Goal: Information Seeking & Learning: Learn about a topic

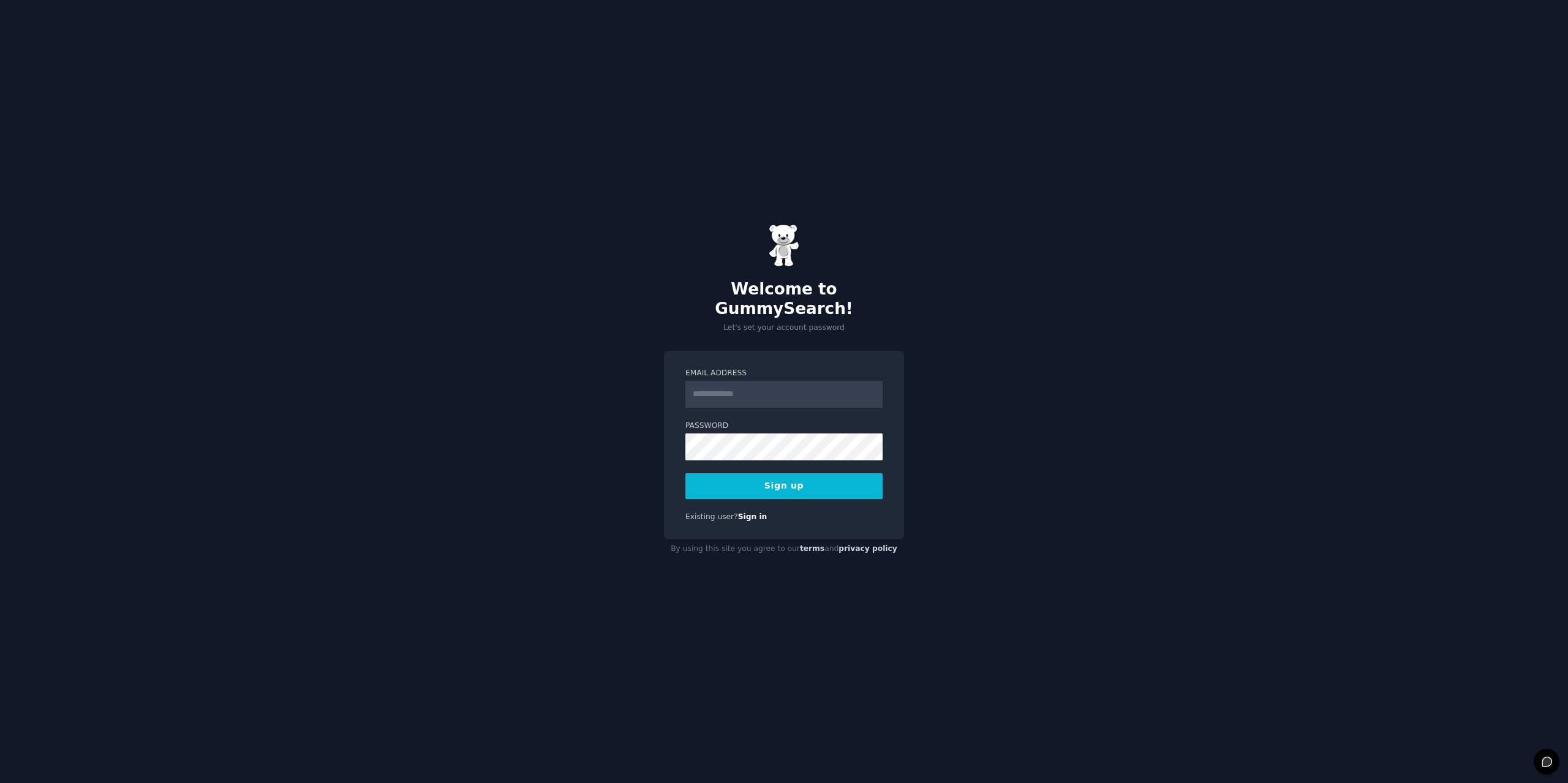
click at [799, 387] on input "Email Address" at bounding box center [784, 394] width 197 height 27
click at [0, 782] on com-1password-button at bounding box center [0, 783] width 0 height 0
type input "**********"
click at [820, 479] on button "Sign up" at bounding box center [784, 486] width 197 height 26
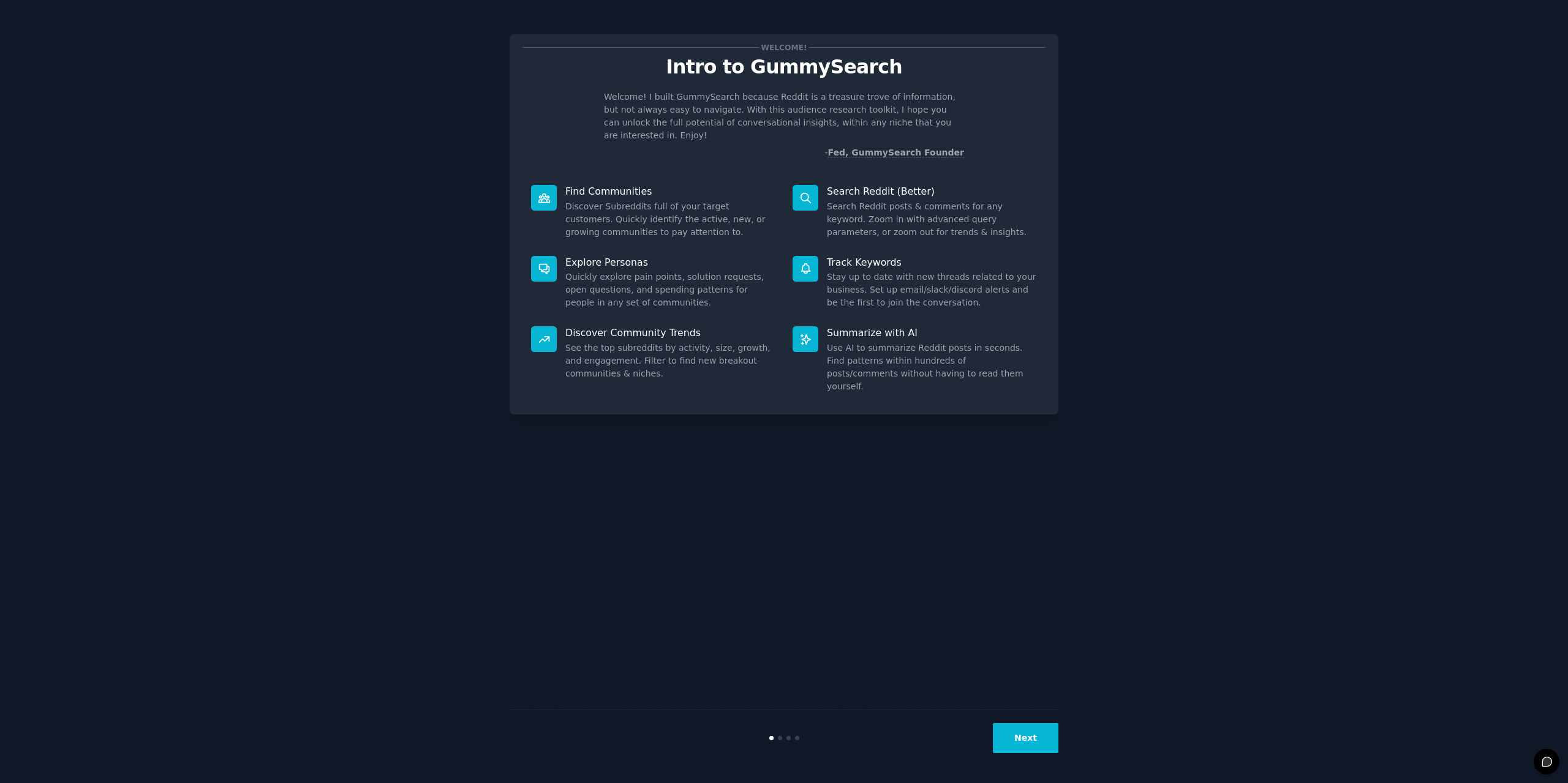
click at [1053, 740] on button "Next" at bounding box center [1026, 738] width 66 height 30
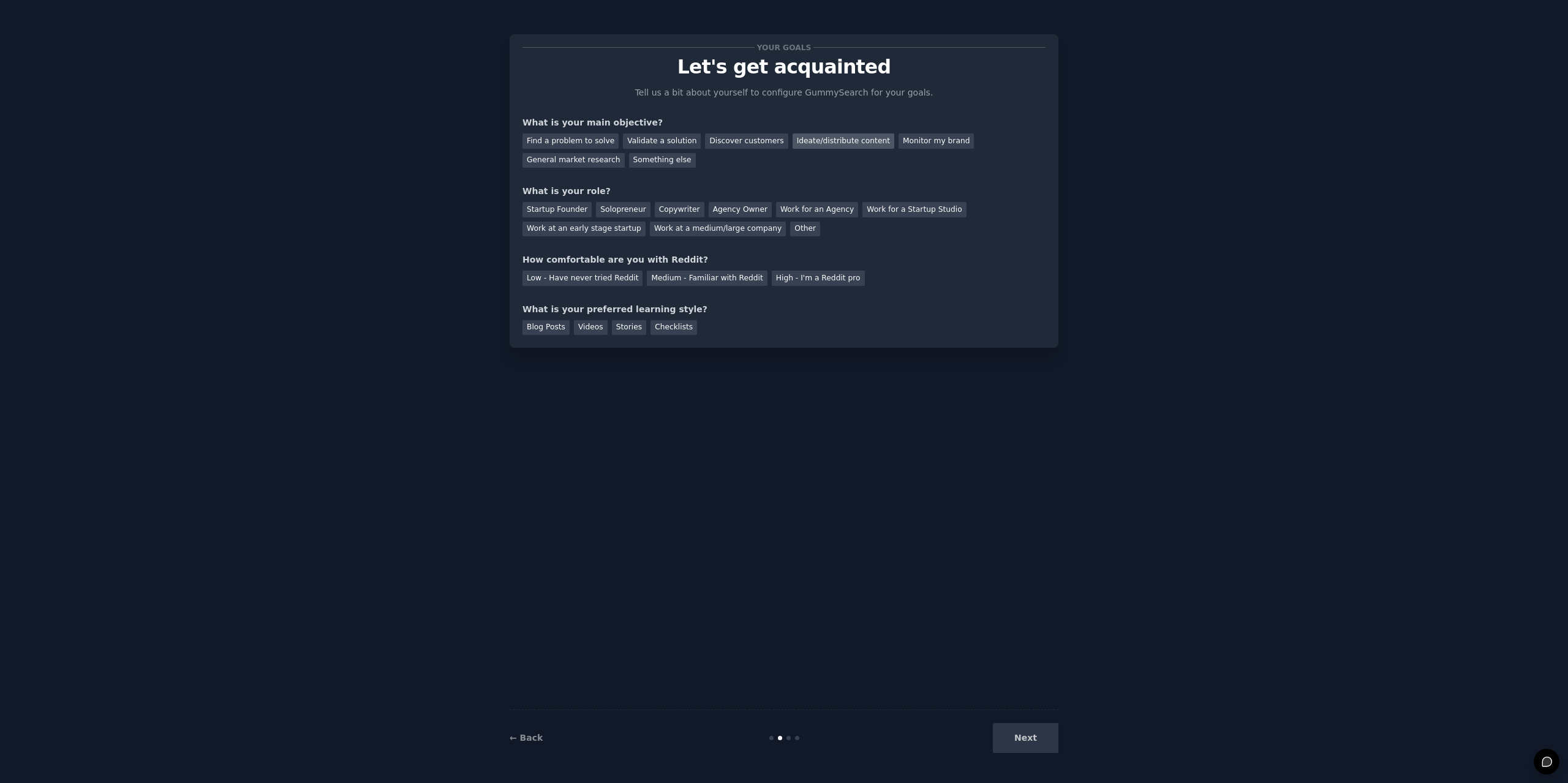
click at [800, 143] on div "Ideate/distribute content" at bounding box center [843, 141] width 101 height 15
click at [650, 231] on div "Work at a medium/large company" at bounding box center [718, 229] width 136 height 15
click at [673, 274] on div "Medium - Familiar with Reddit" at bounding box center [707, 278] width 120 height 15
click at [583, 327] on div "Videos" at bounding box center [591, 328] width 34 height 15
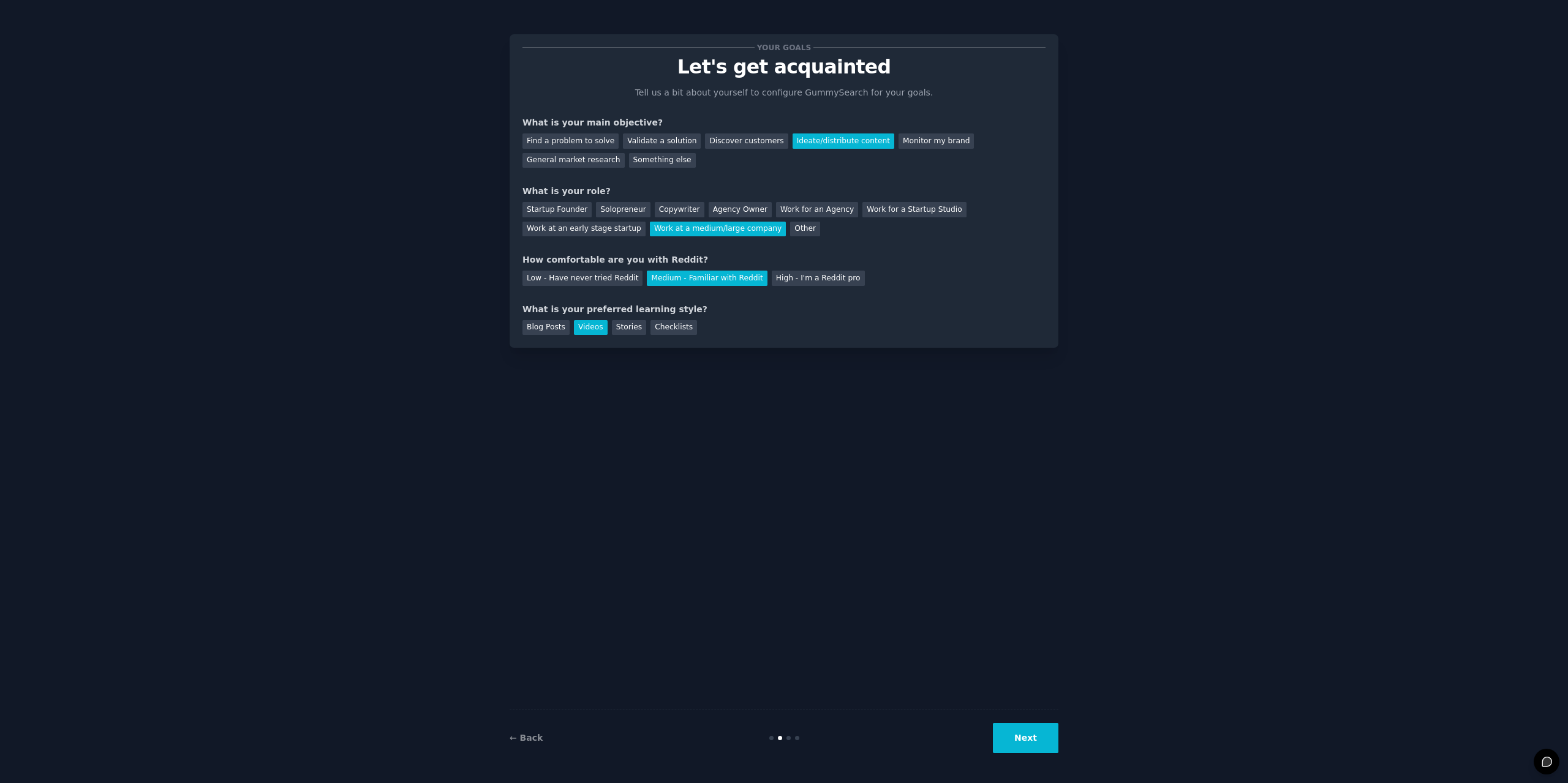
click at [1016, 744] on button "Next" at bounding box center [1026, 738] width 66 height 30
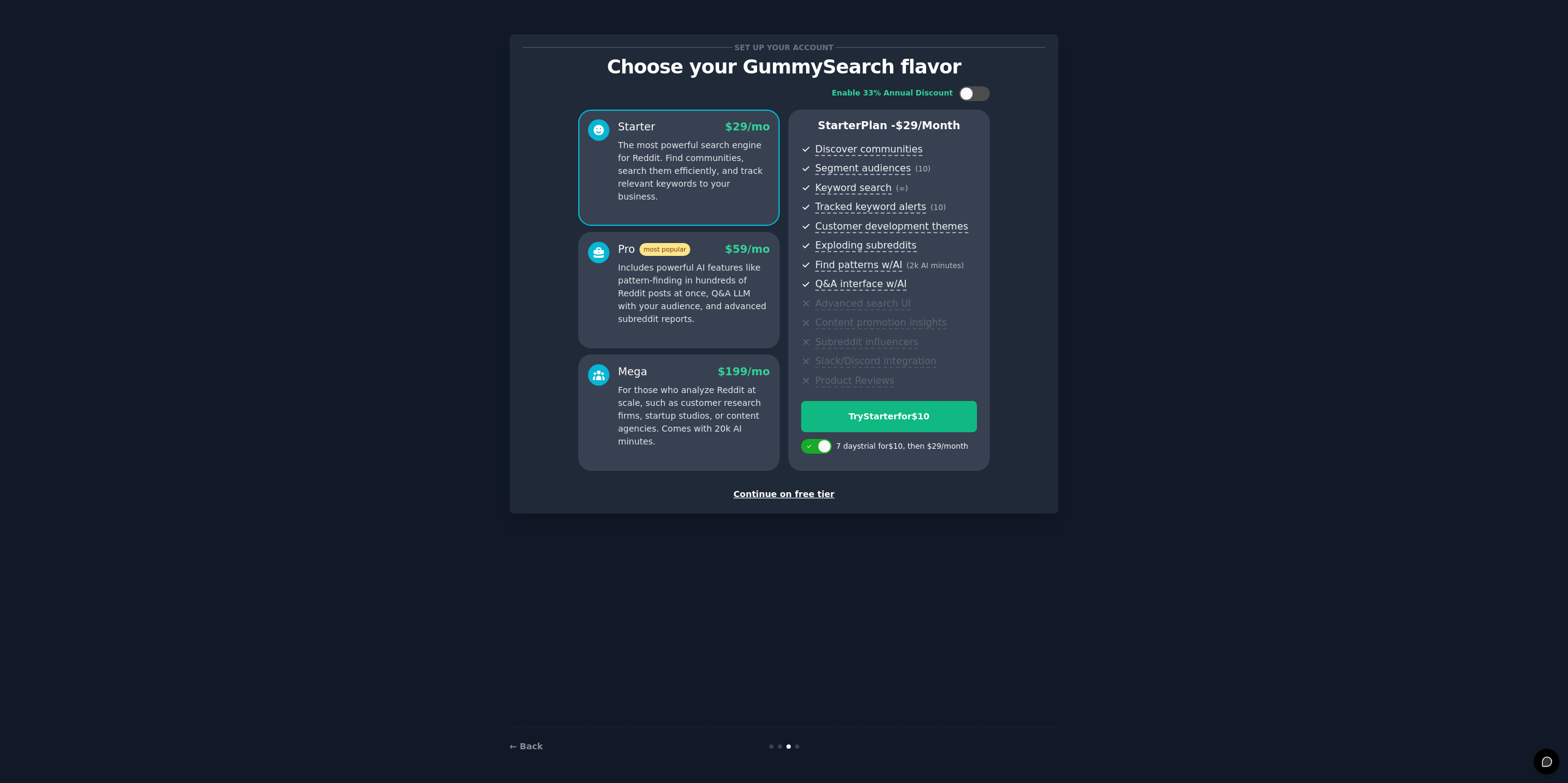
click at [789, 497] on div "Continue on free tier" at bounding box center [783, 494] width 523 height 13
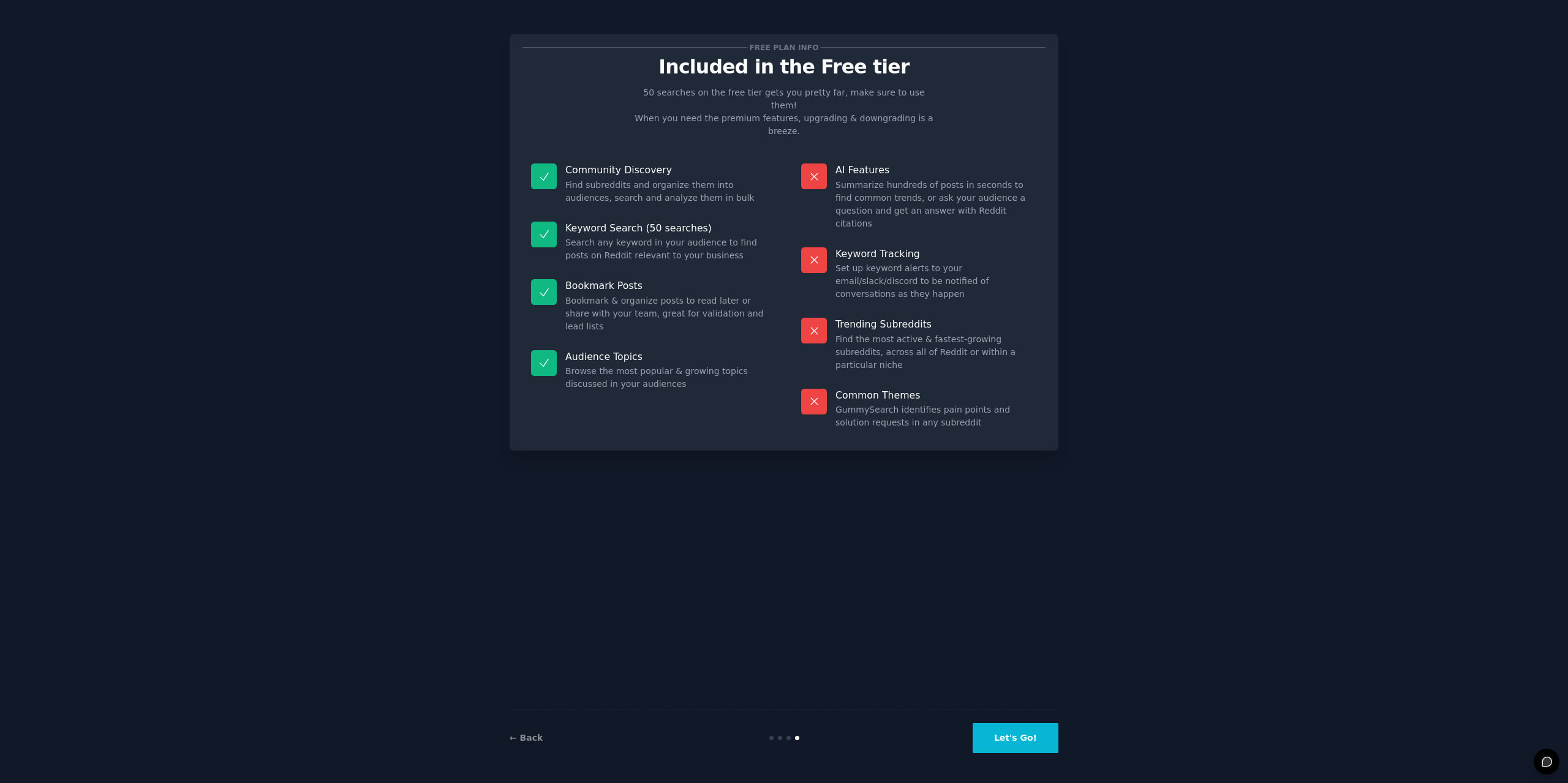
click at [1031, 737] on button "Let's Go!" at bounding box center [1015, 738] width 86 height 30
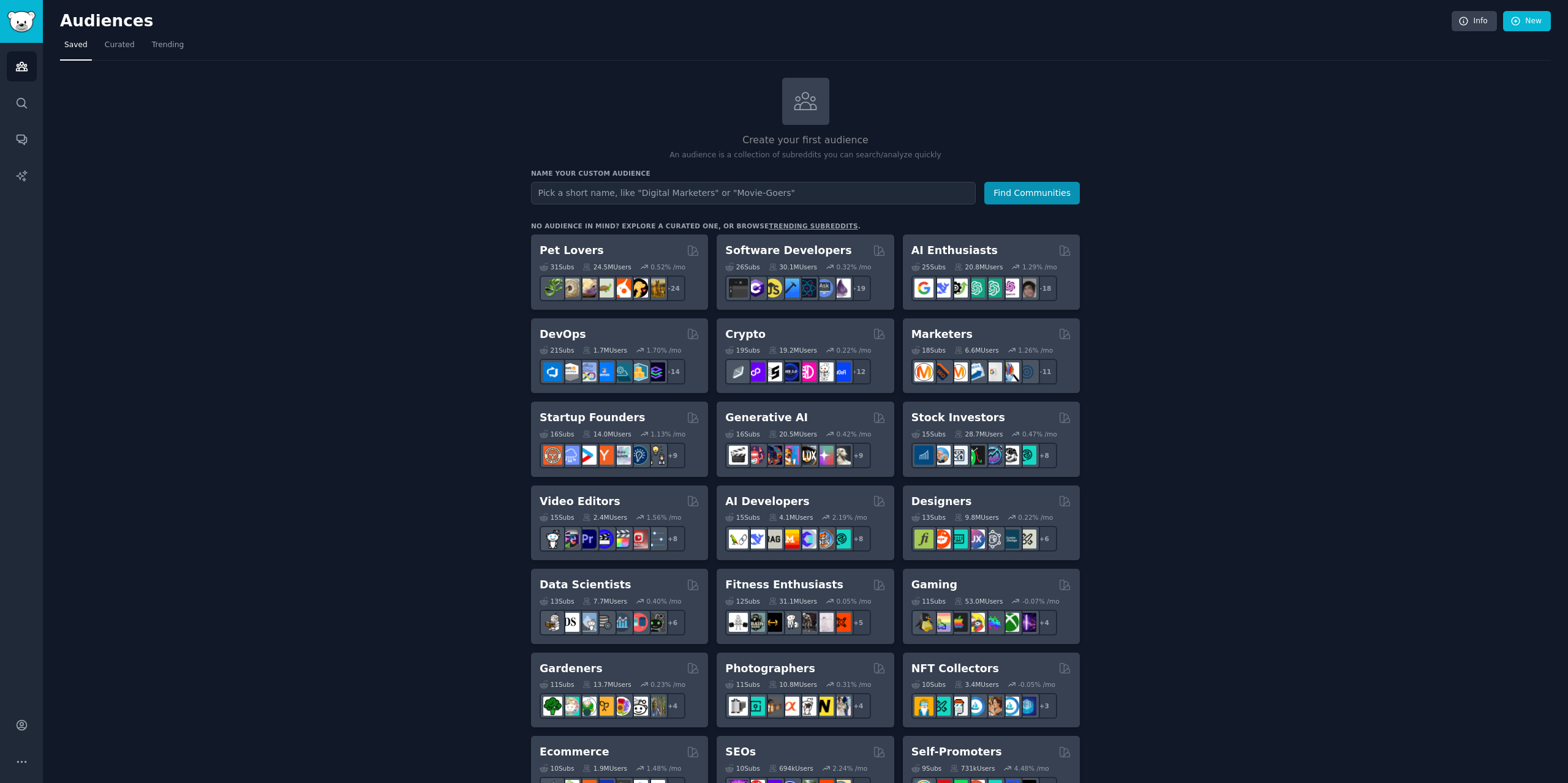
click at [626, 192] on input "text" at bounding box center [753, 193] width 445 height 23
click at [701, 188] on input "text" at bounding box center [753, 193] width 445 height 23
type input "businesses"
click at [984, 182] on button "Find Communities" at bounding box center [1032, 193] width 96 height 23
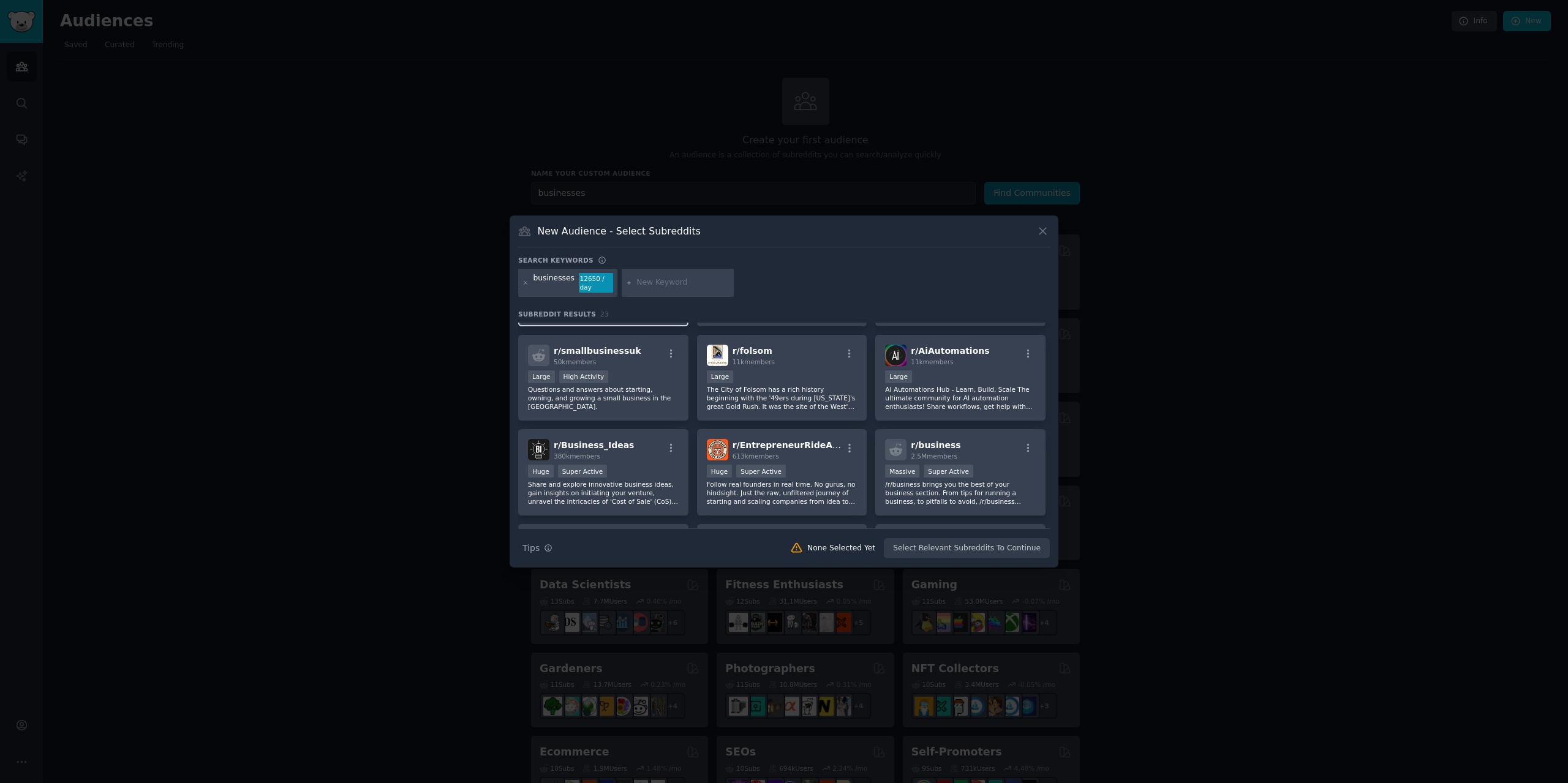
scroll to position [367, 0]
click at [988, 459] on div "r/ business 2.5M members" at bounding box center [960, 448] width 151 height 21
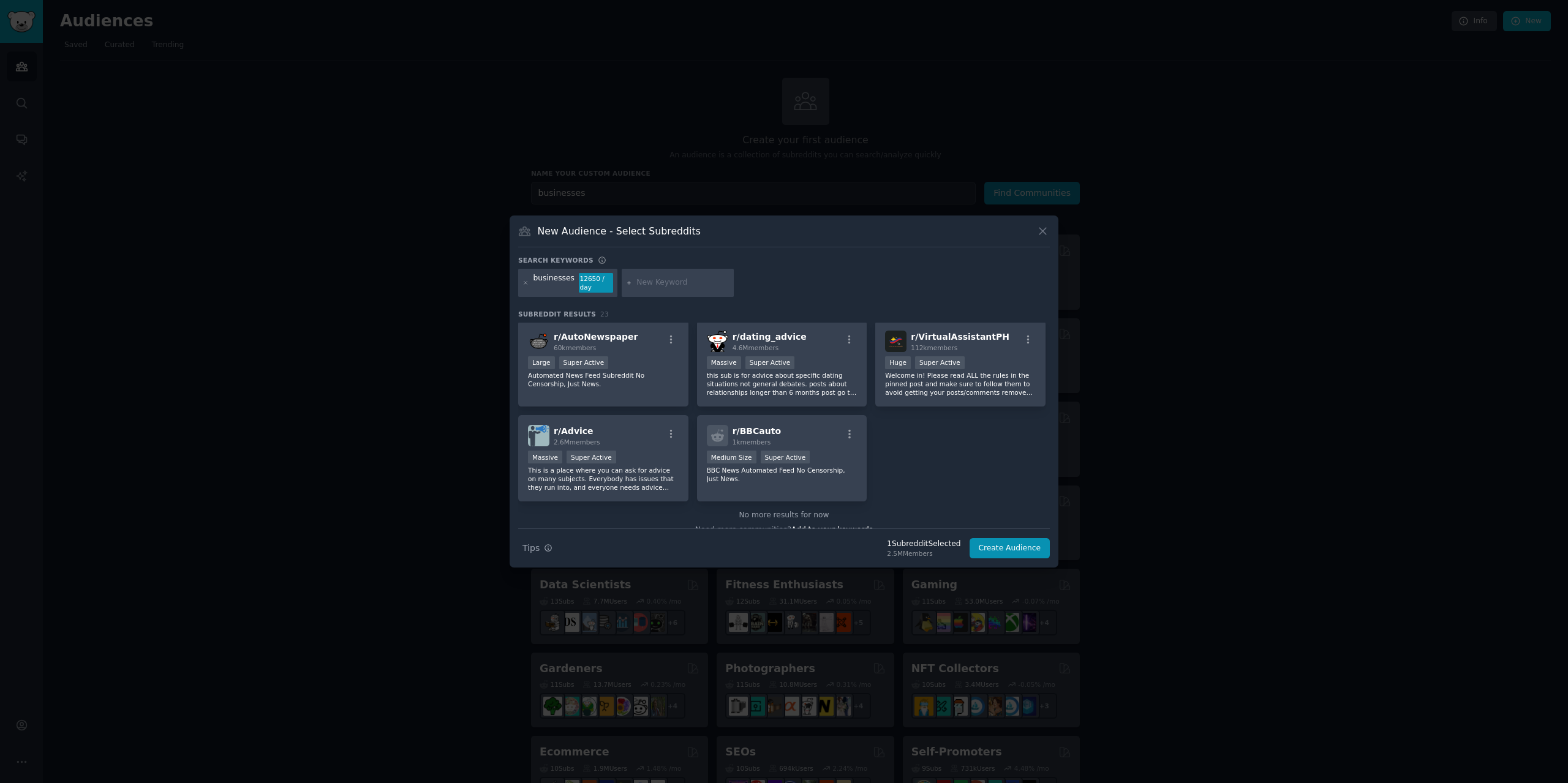
scroll to position [585, 0]
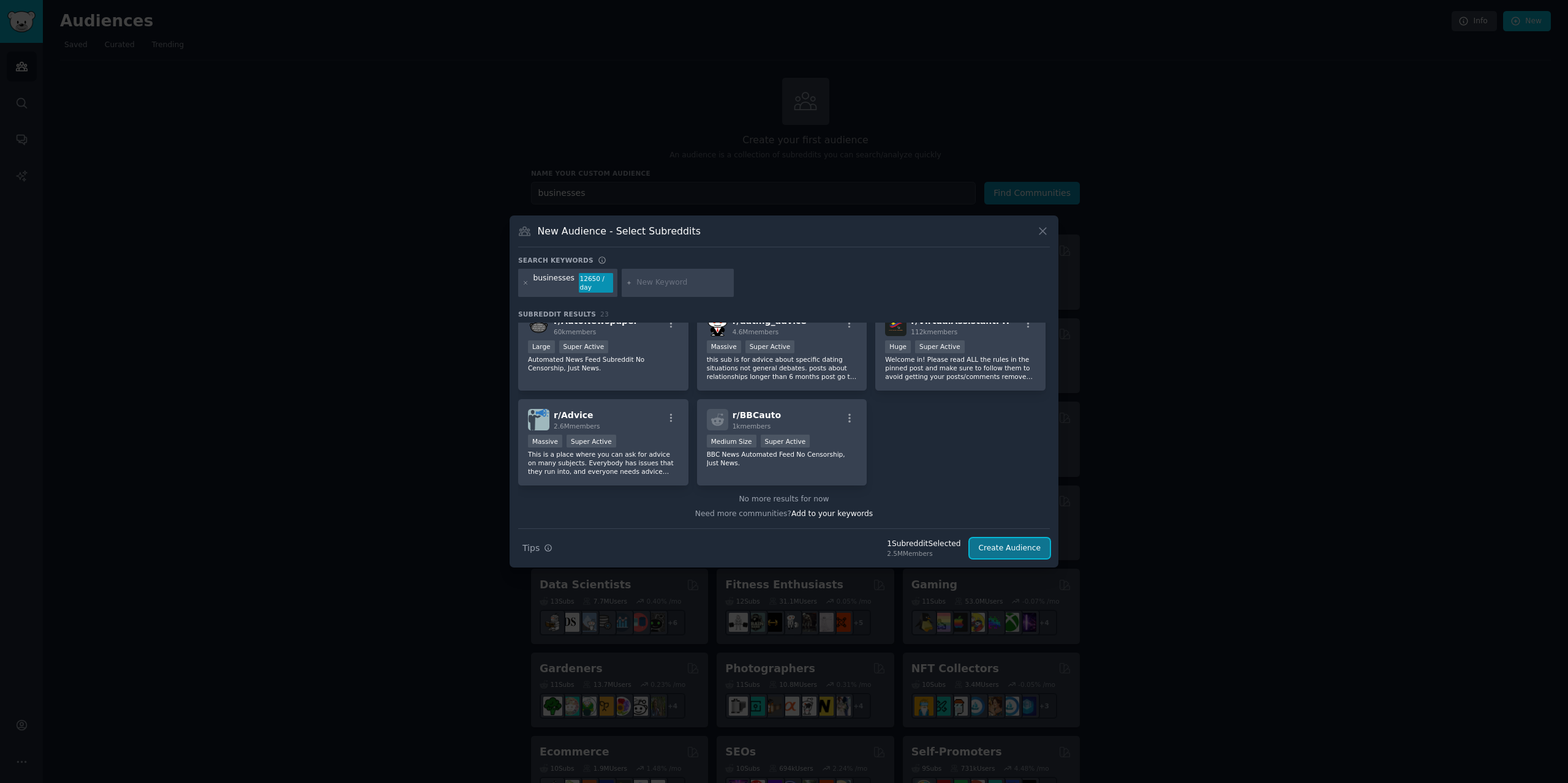
click at [993, 554] on button "Create Audience" at bounding box center [1009, 548] width 81 height 21
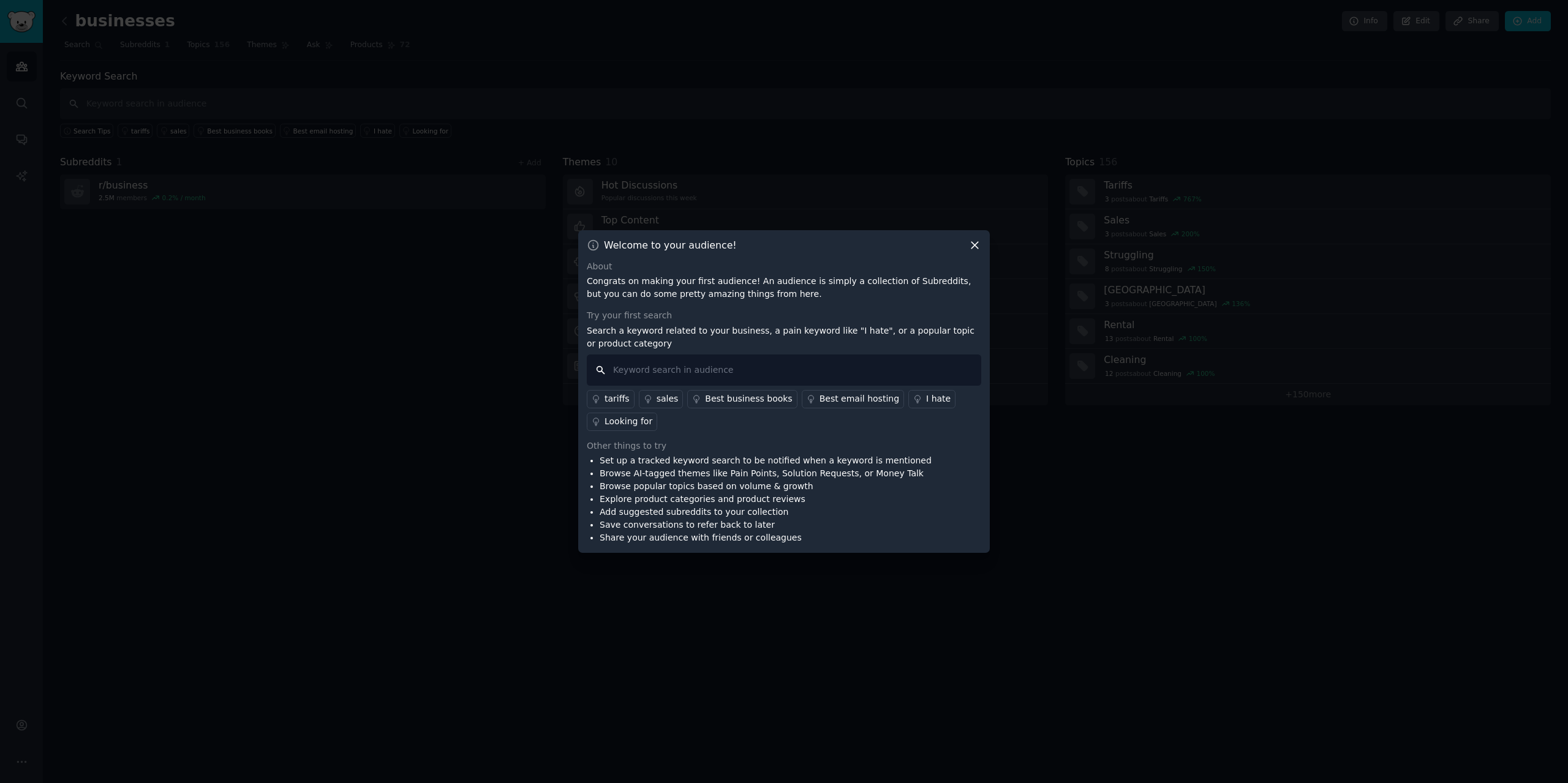
click at [734, 367] on input "text" at bounding box center [784, 370] width 395 height 31
type input "online presence"
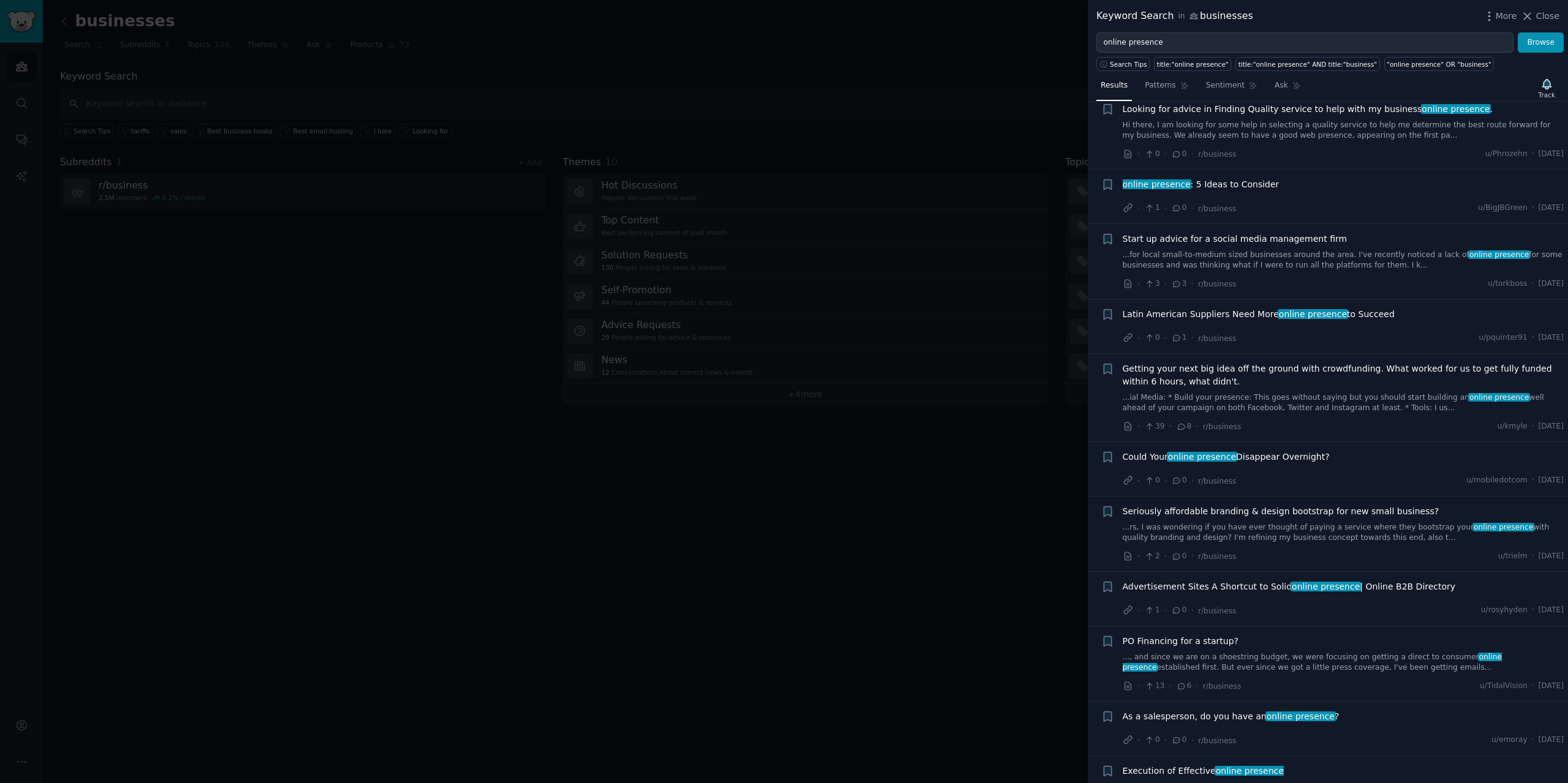
scroll to position [3303, 0]
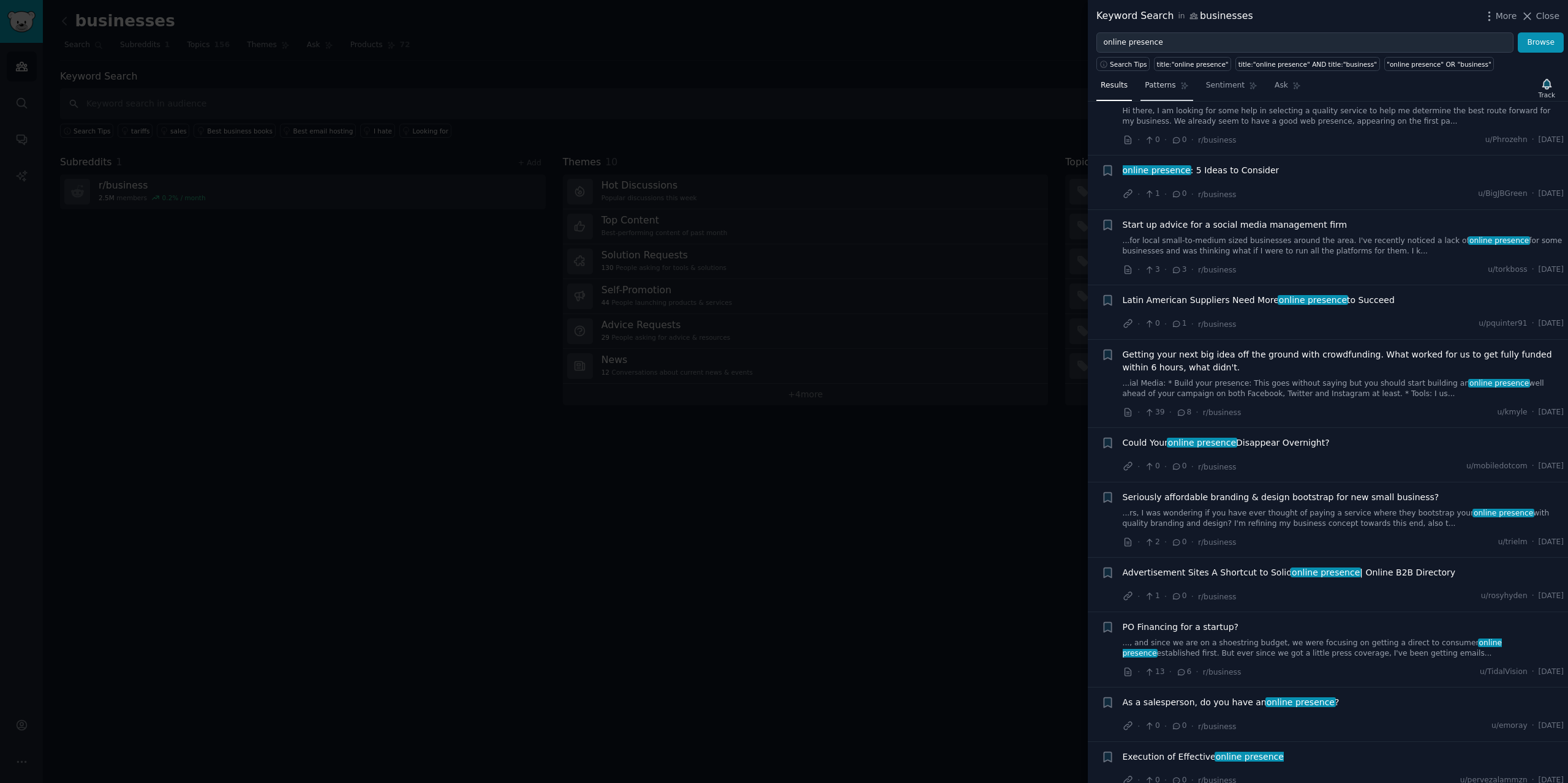
click at [1153, 85] on span "Patterns" at bounding box center [1160, 86] width 31 height 11
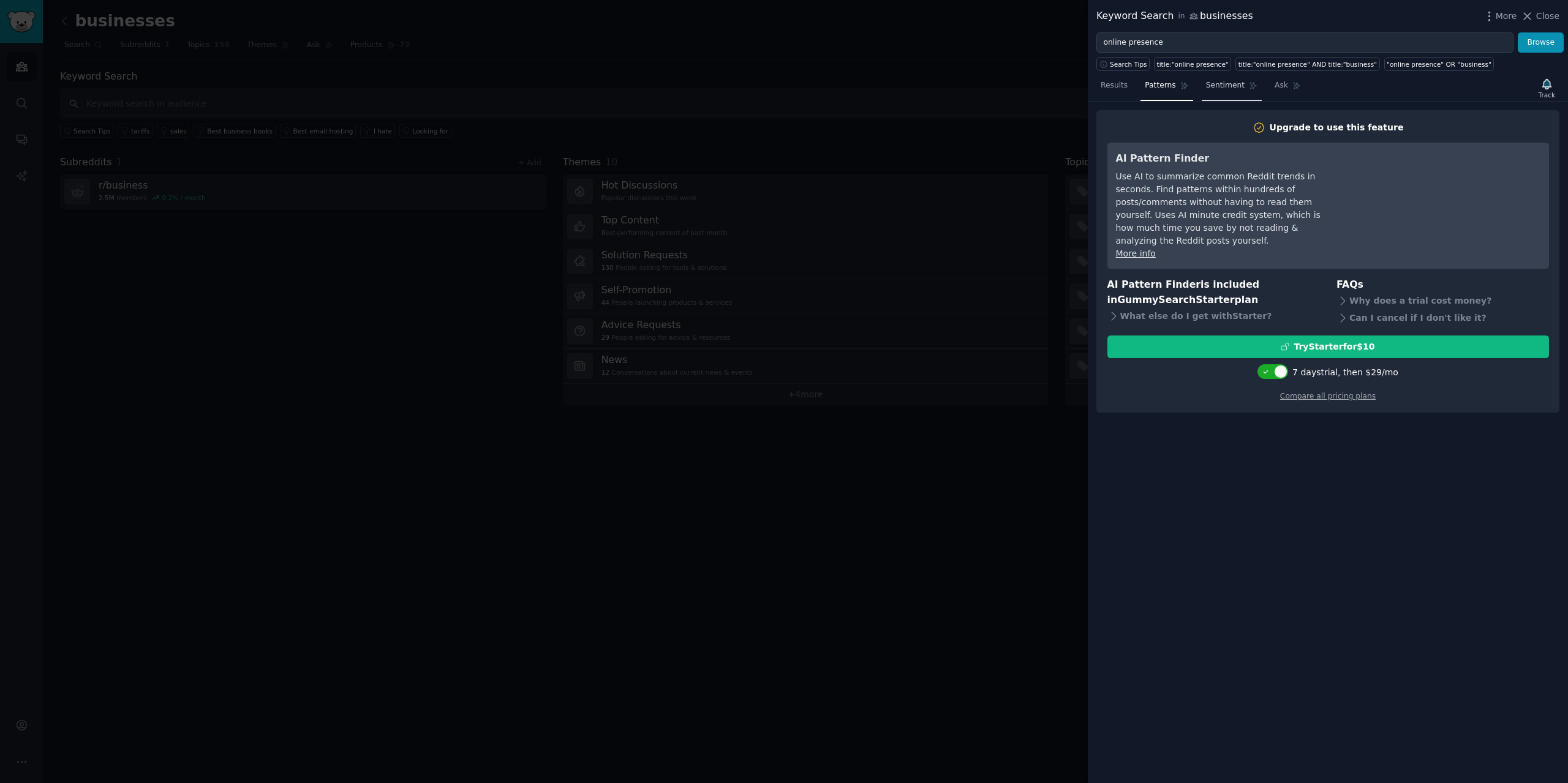
click at [1212, 83] on span "Sentiment" at bounding box center [1225, 86] width 39 height 11
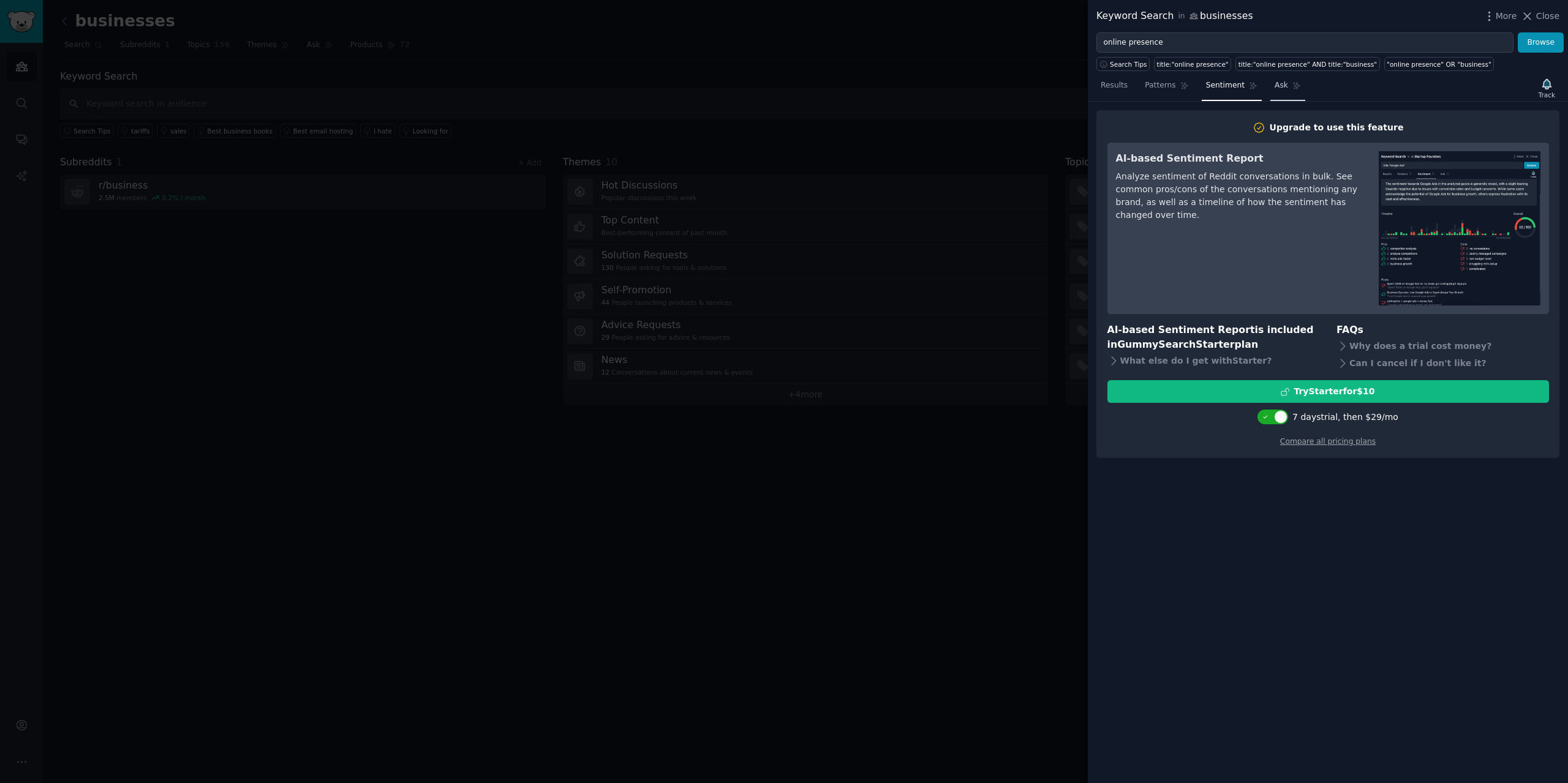
click at [1275, 85] on span "Ask" at bounding box center [1282, 86] width 14 height 11
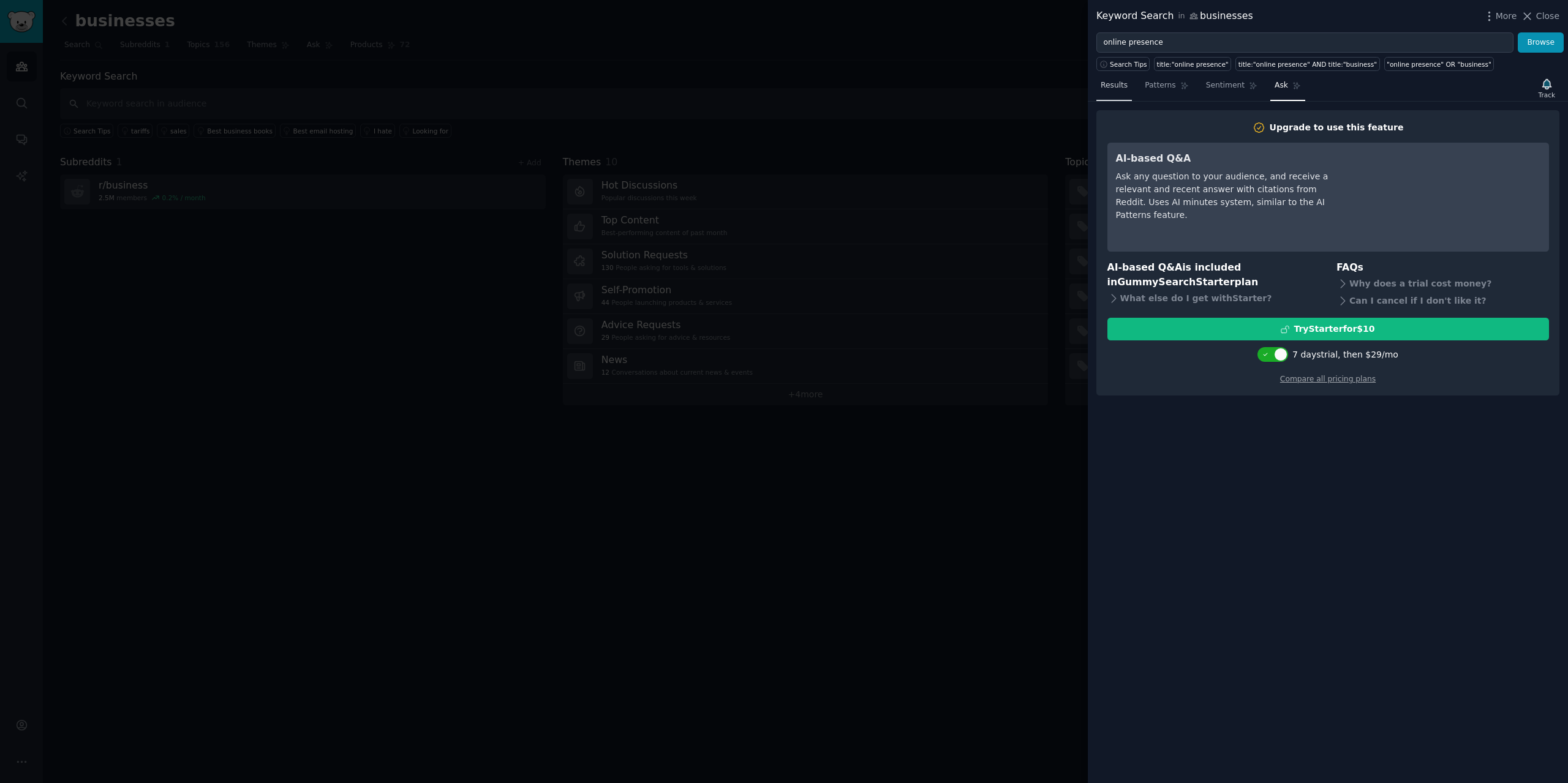
click at [1114, 86] on span "Results" at bounding box center [1114, 86] width 27 height 11
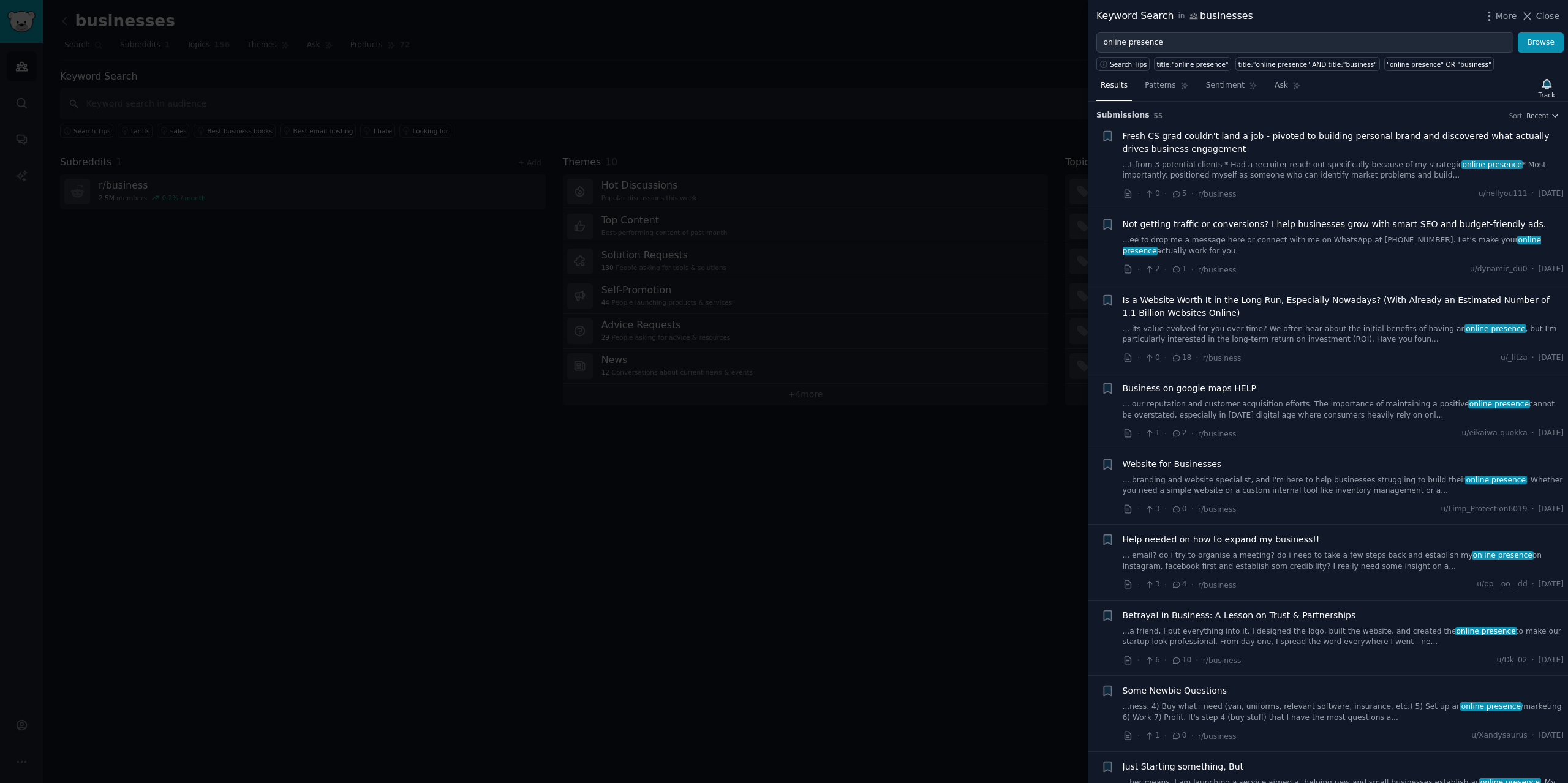
click at [834, 585] on div at bounding box center [784, 391] width 1568 height 783
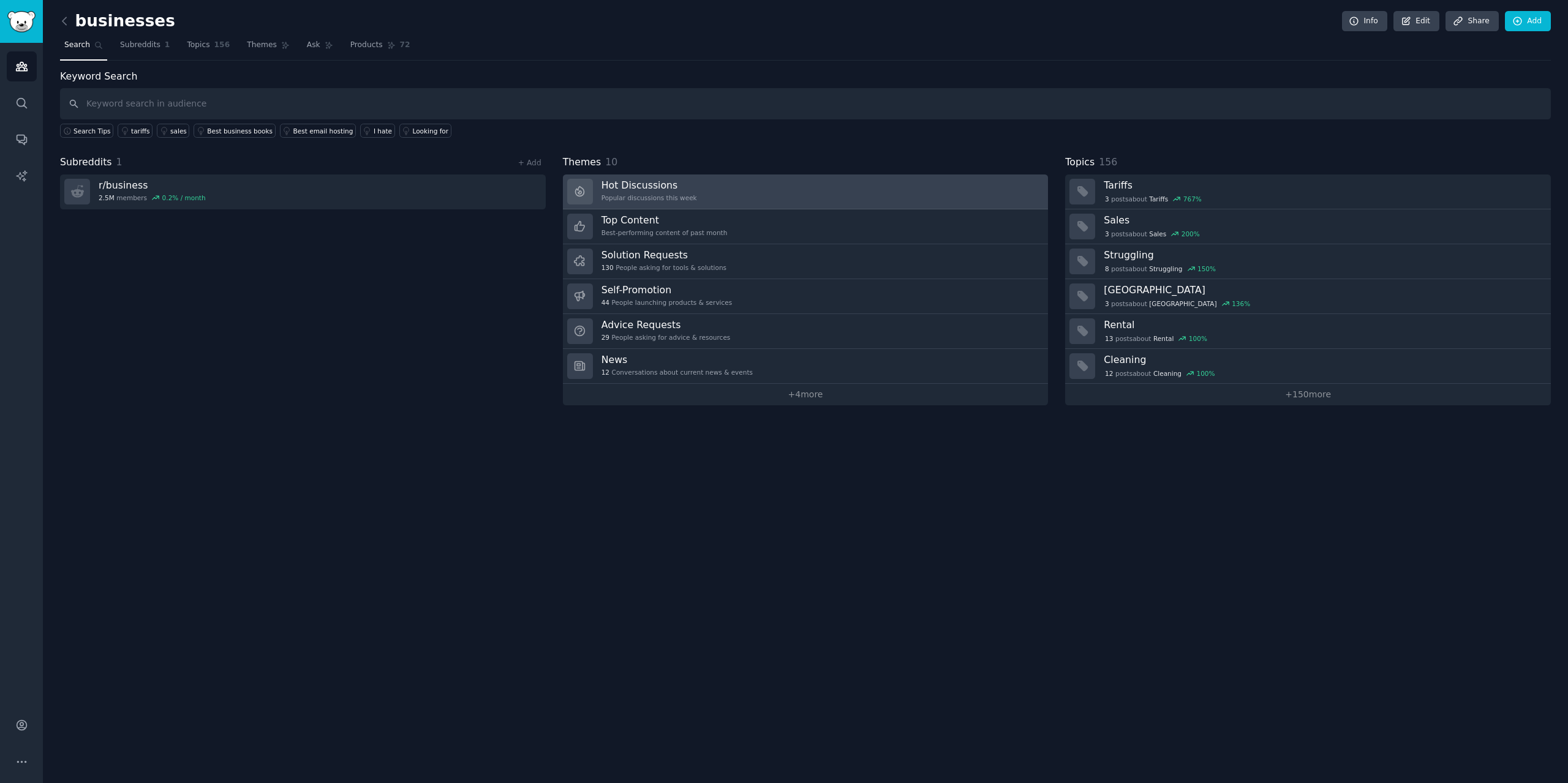
click at [852, 197] on link "Hot Discussions Popular discussions this week" at bounding box center [806, 192] width 486 height 35
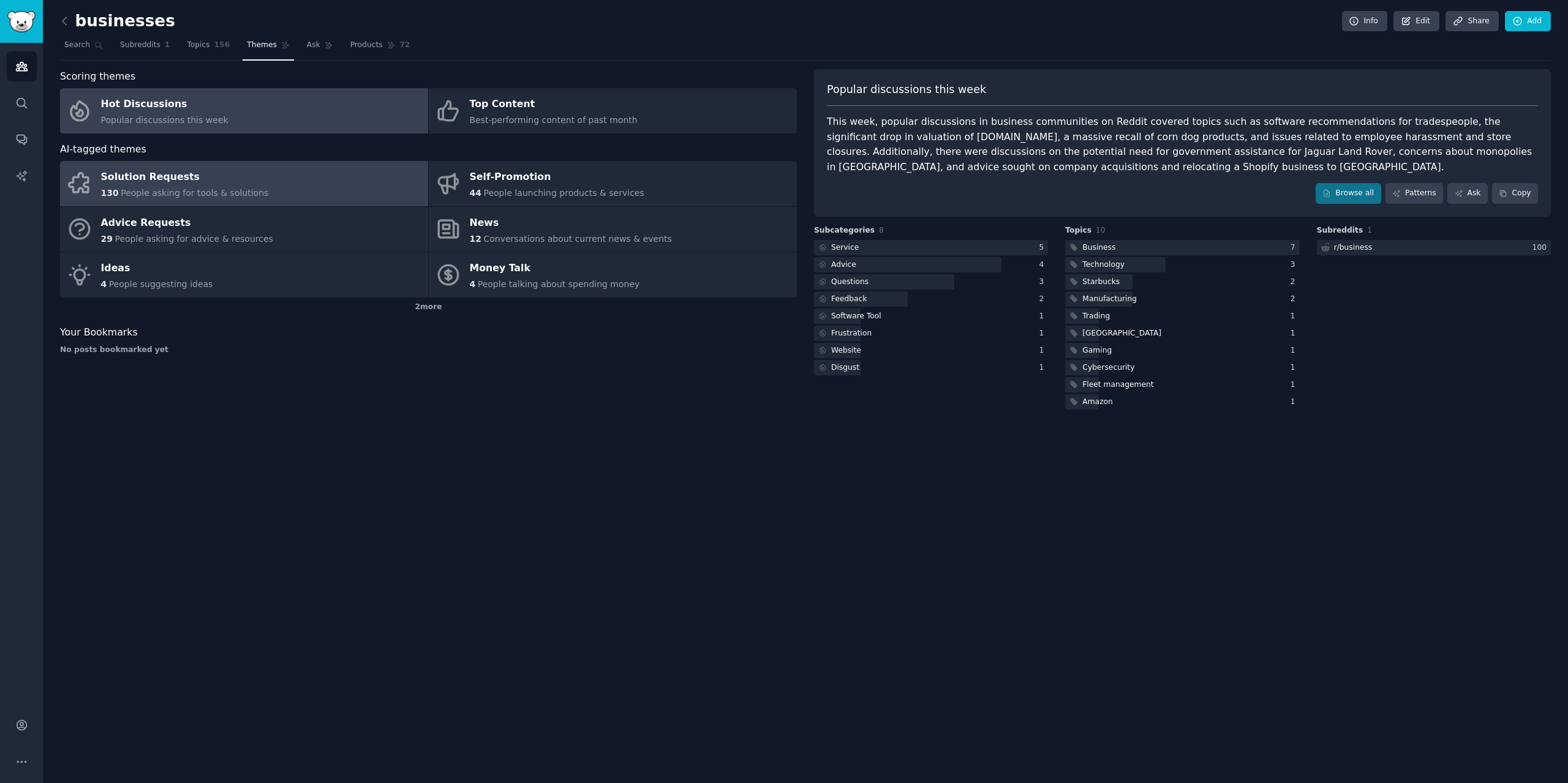
click at [193, 187] on div "130 People asking for tools & solutions" at bounding box center [185, 193] width 168 height 13
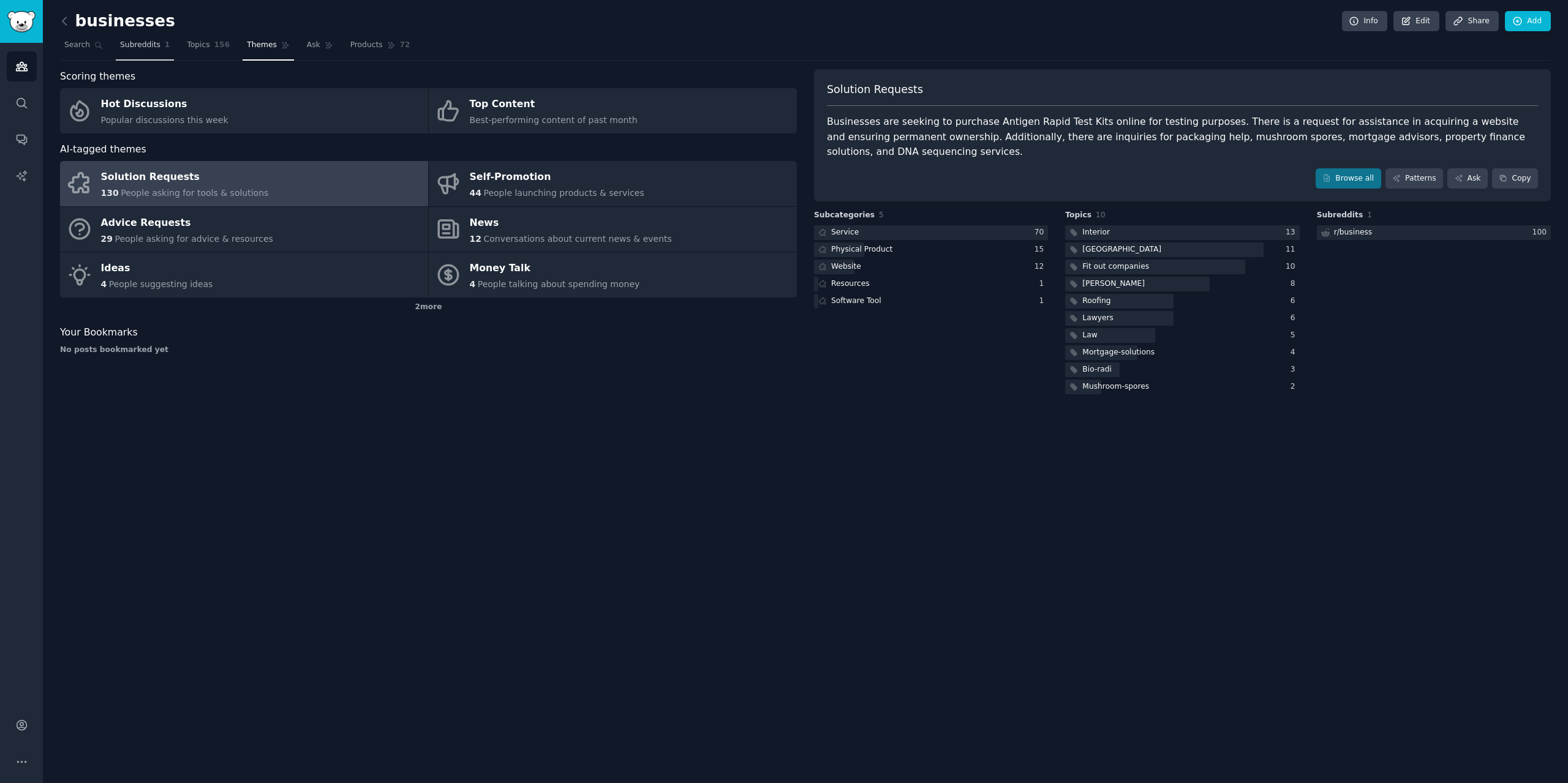
click at [126, 46] on span "Subreddits" at bounding box center [140, 46] width 41 height 11
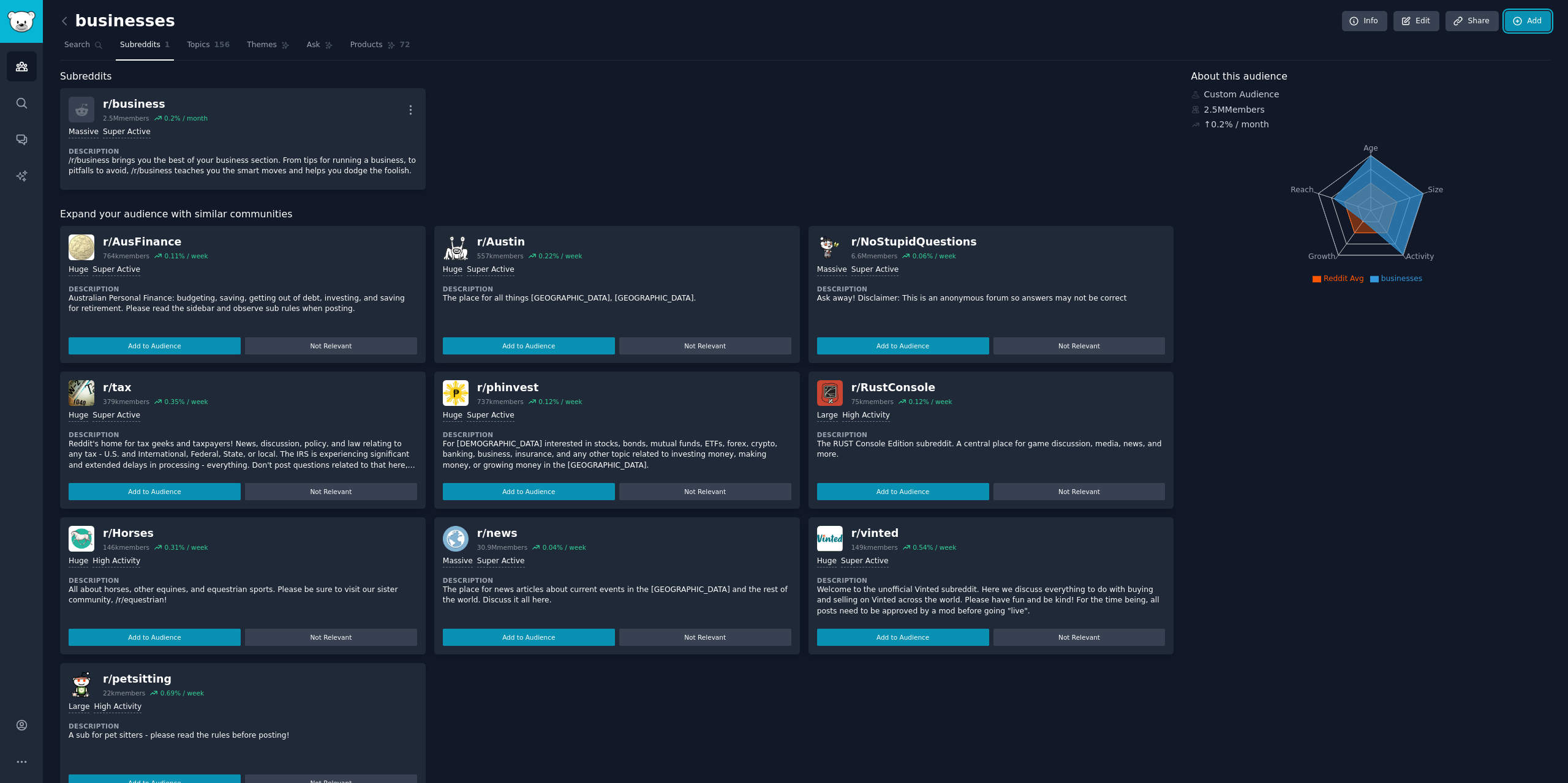
click at [1526, 26] on link "Add" at bounding box center [1527, 21] width 46 height 21
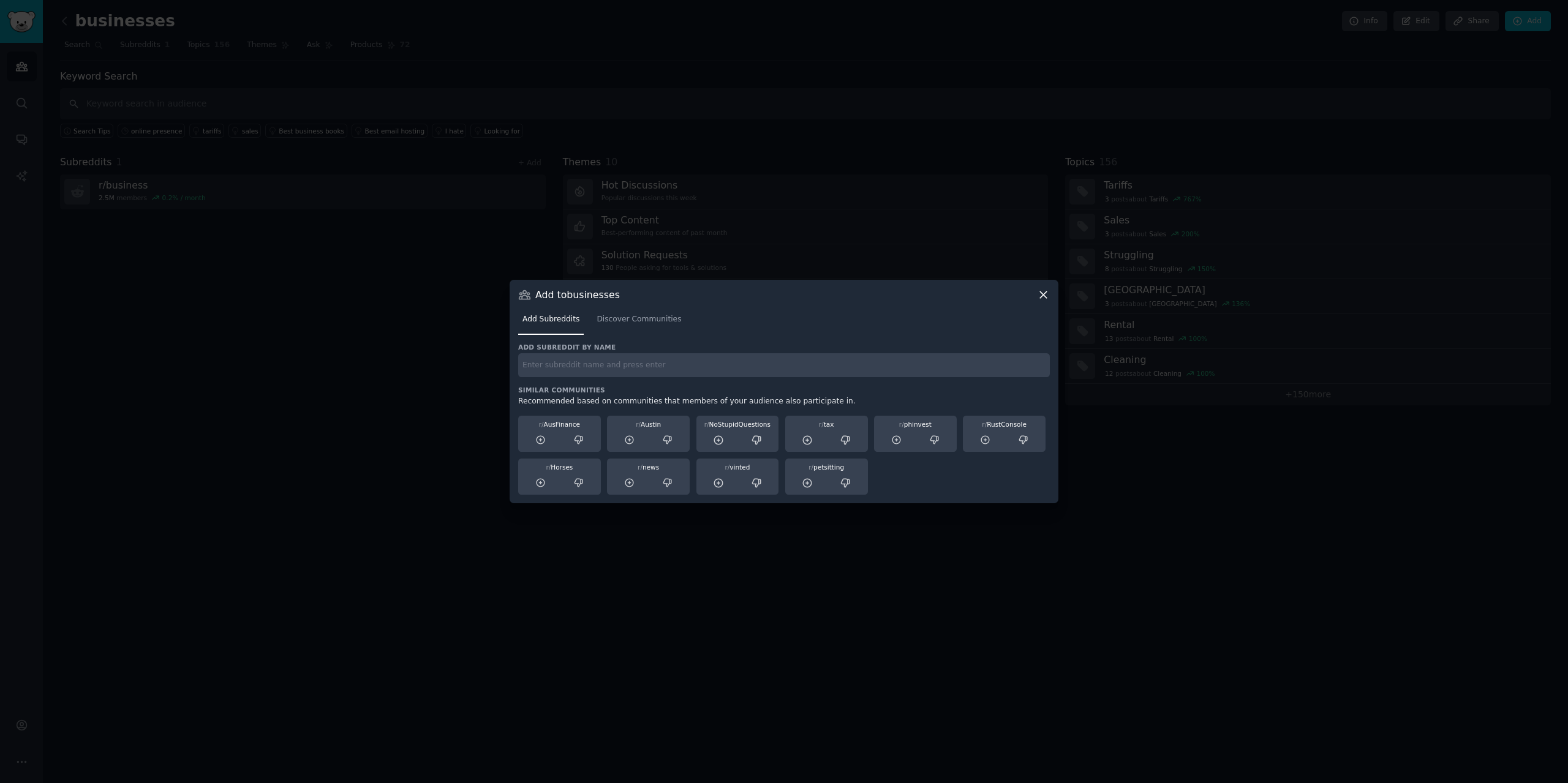
click at [660, 372] on input "text" at bounding box center [784, 365] width 532 height 24
click at [584, 367] on input "marketing" at bounding box center [784, 365] width 532 height 24
type input "marketing"
click at [634, 322] on span "Discover Communities" at bounding box center [639, 320] width 85 height 11
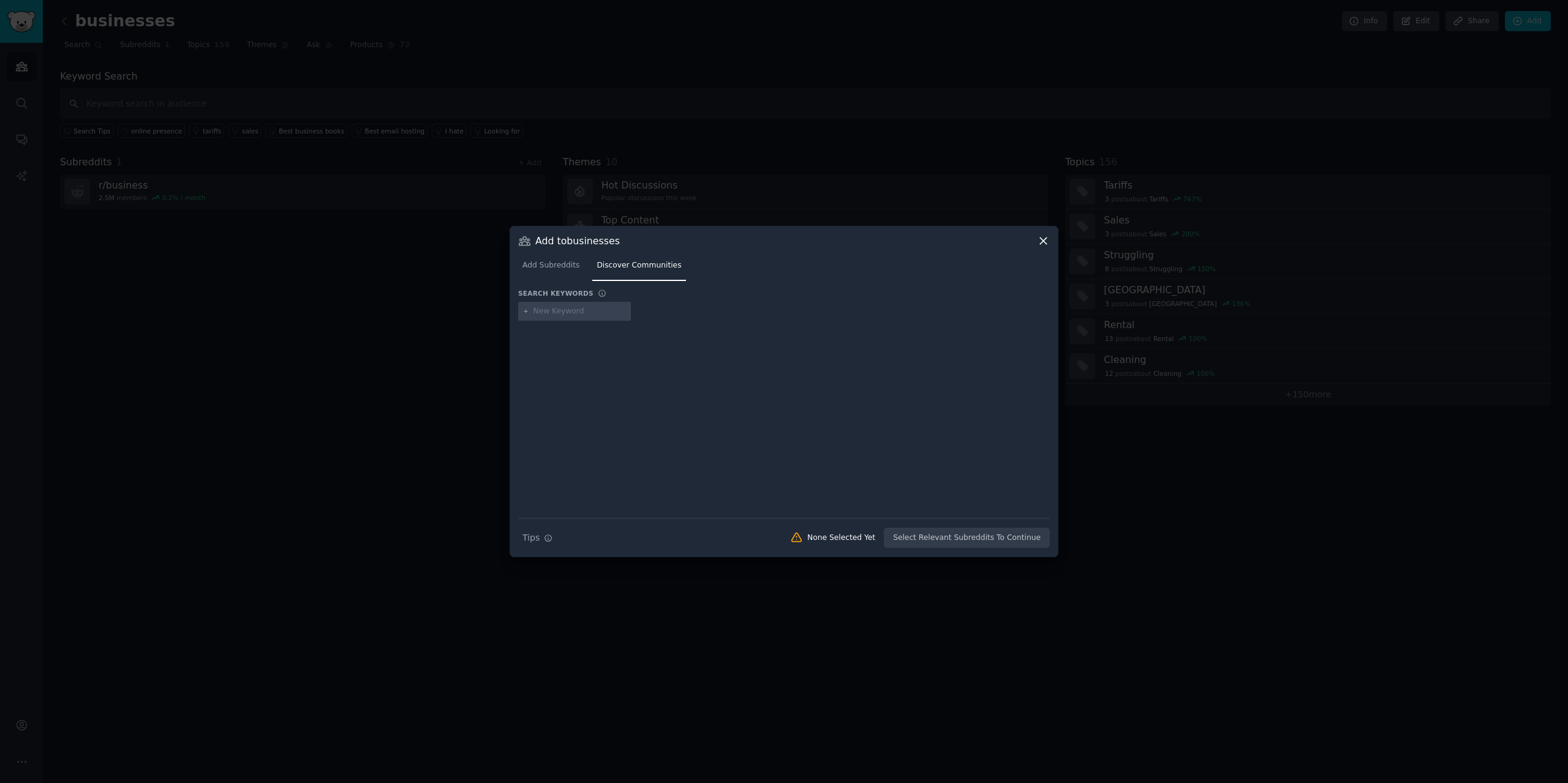
click at [584, 311] on input "text" at bounding box center [580, 312] width 93 height 11
type input "marketing"
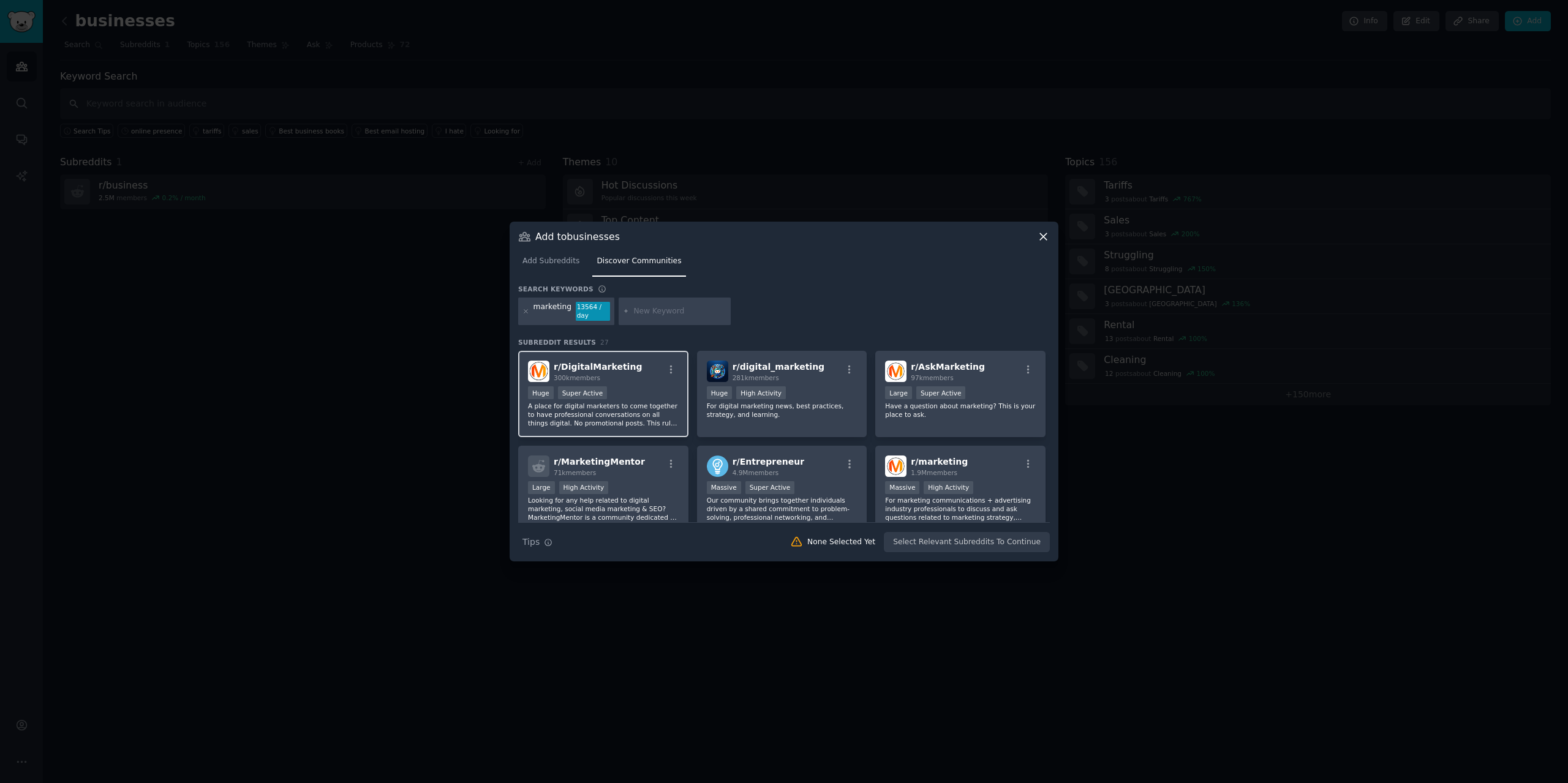
click at [627, 386] on div "r/ DigitalMarketing 300k members Huge Super Active A place for digital marketer…" at bounding box center [604, 394] width 170 height 86
click at [1013, 547] on button "Add to Audience" at bounding box center [1009, 542] width 80 height 21
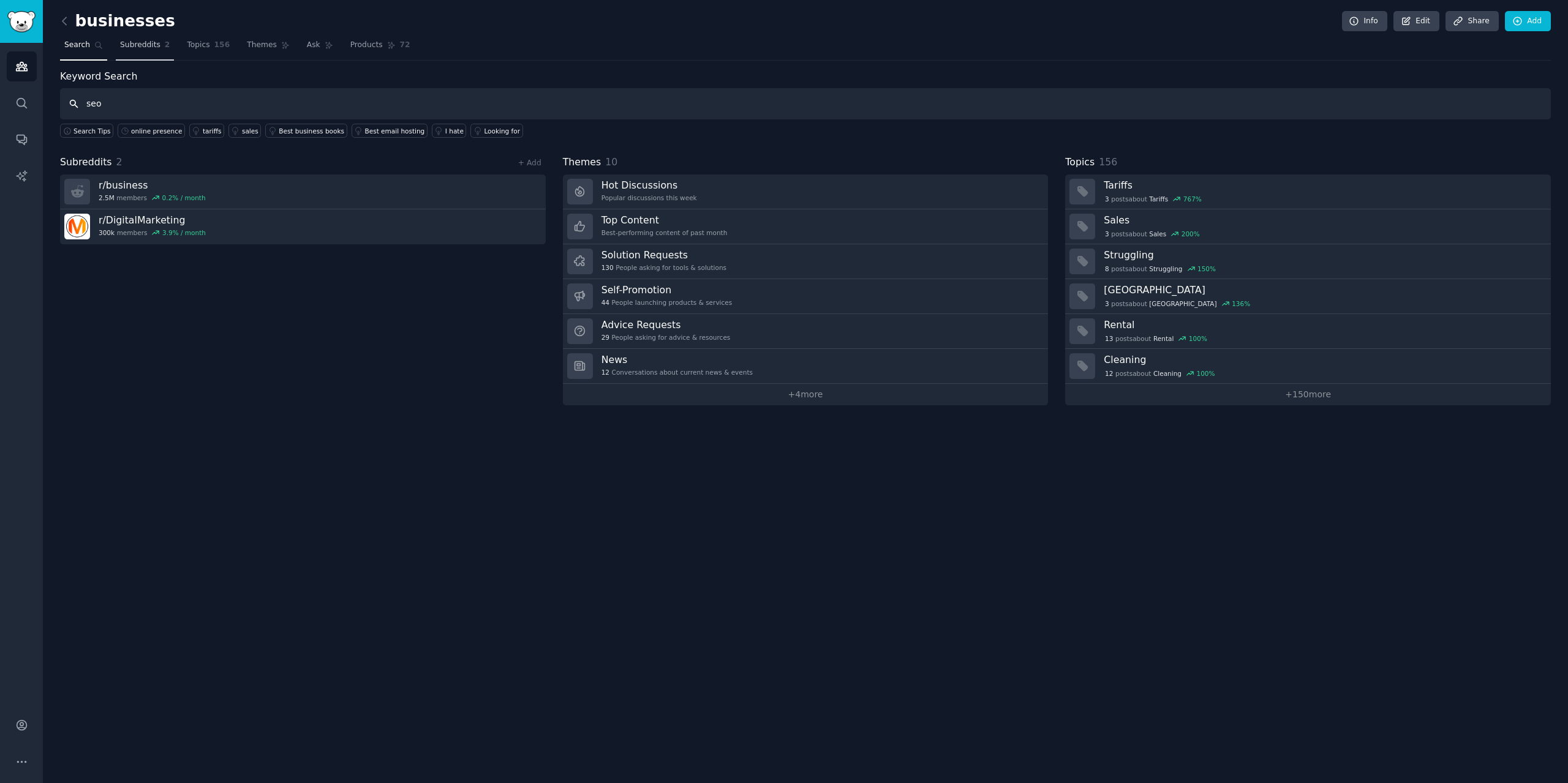
type input "seo"
click at [133, 51] on link "Subreddits 2" at bounding box center [145, 48] width 58 height 25
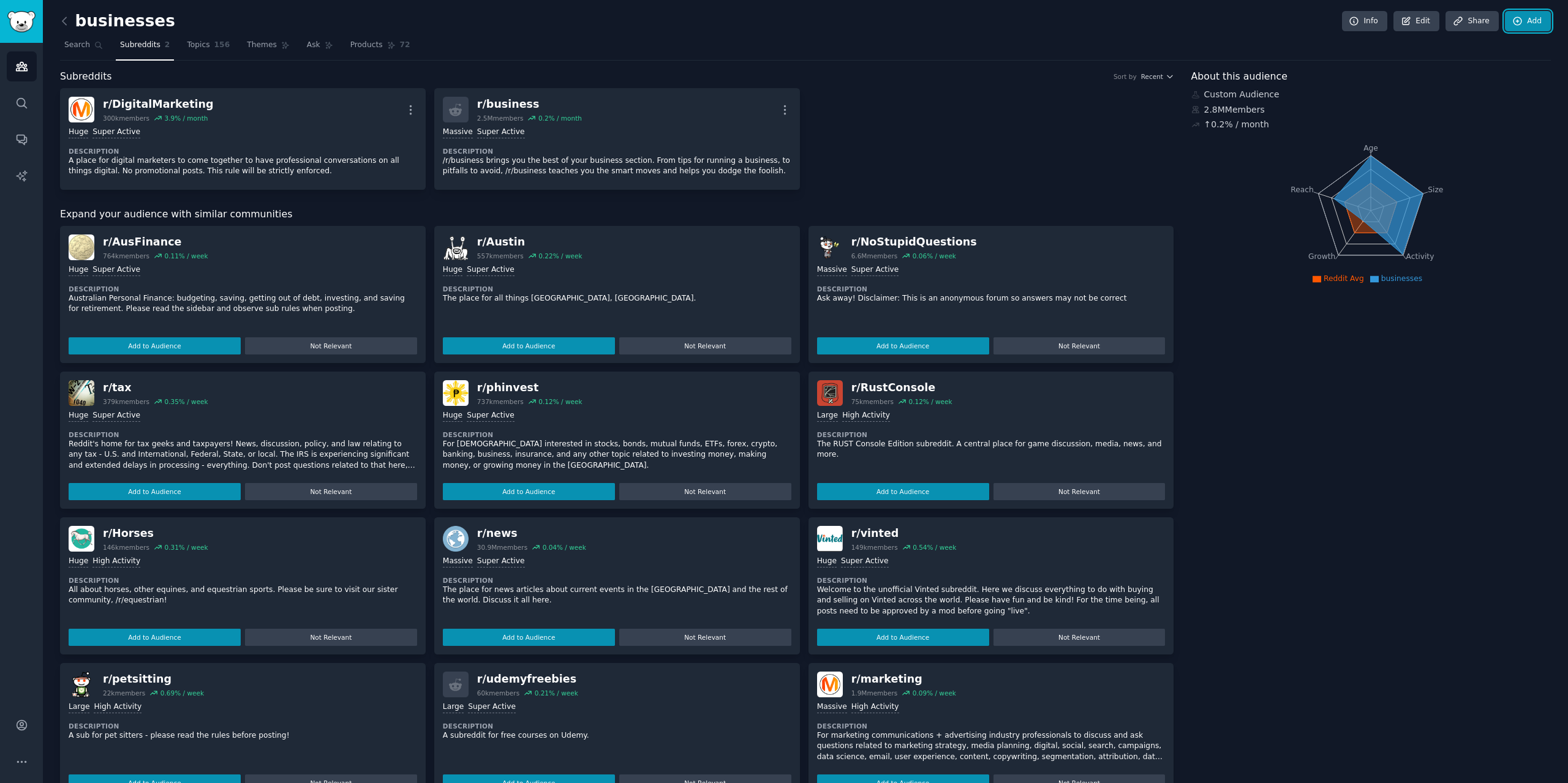
click at [1532, 24] on link "Add" at bounding box center [1527, 21] width 46 height 21
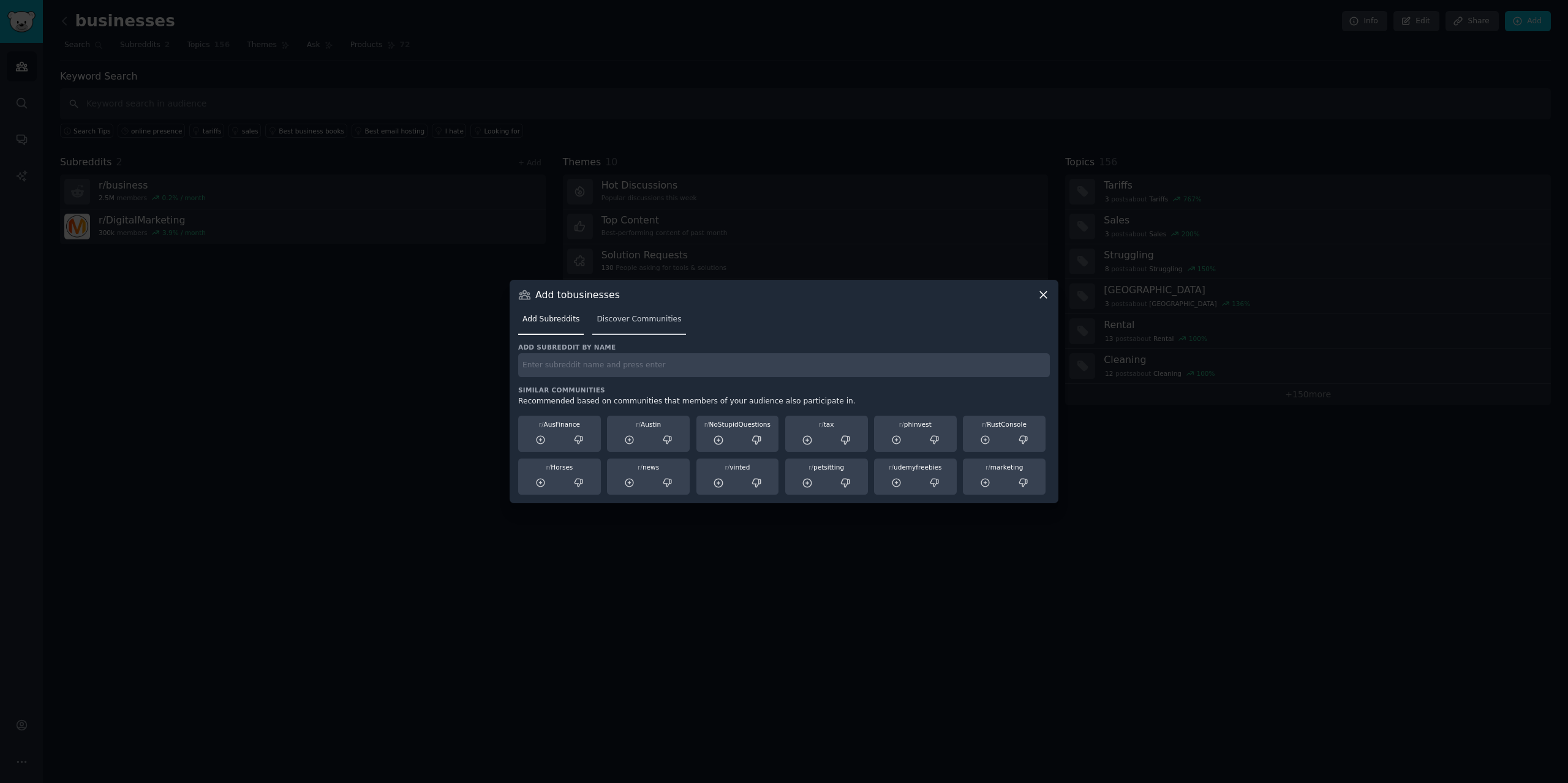
click at [635, 325] on link "Discover Communities" at bounding box center [639, 322] width 93 height 25
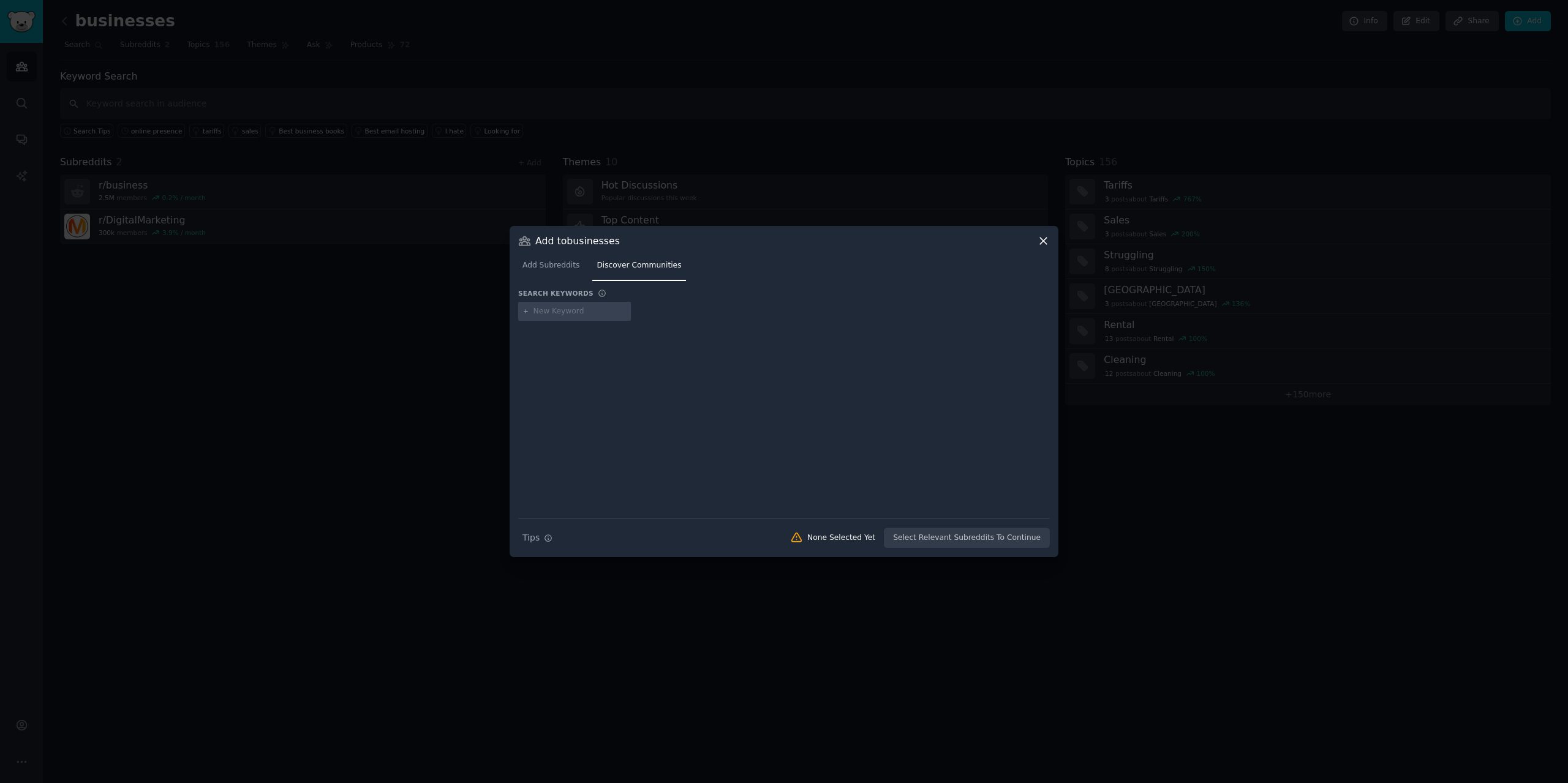
click at [570, 307] on input "text" at bounding box center [580, 312] width 93 height 11
type input "seo"
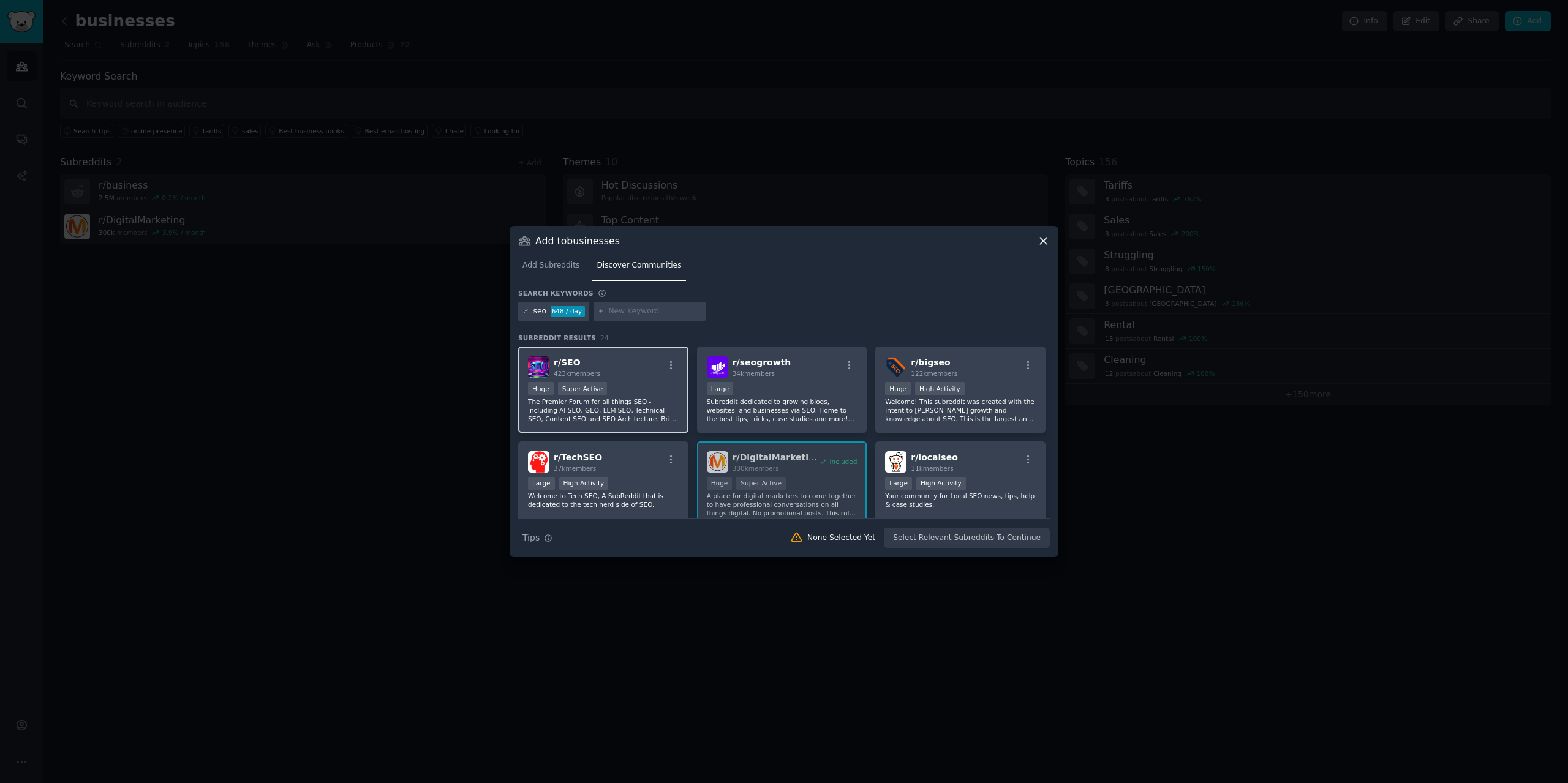
click at [615, 388] on div ">= 95th percentile for submissions / day Huge Super Active" at bounding box center [603, 389] width 151 height 15
click at [1018, 534] on button "Add to Audience" at bounding box center [1009, 538] width 80 height 21
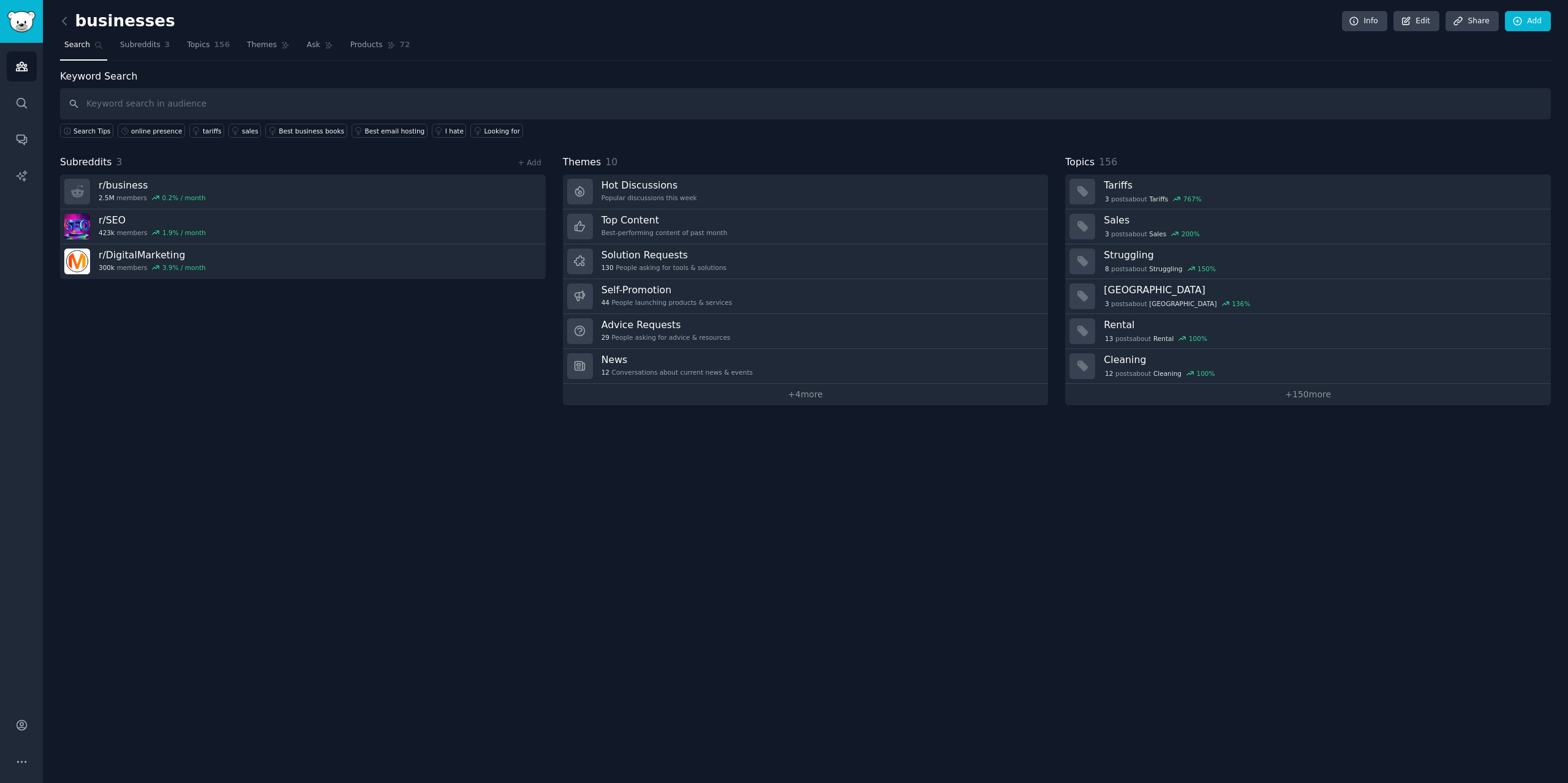
click at [274, 373] on div "Subreddits 3 + Add r/ business 2.5M members 0.2 % / month r/ SEO 423k members 1…" at bounding box center [303, 280] width 486 height 250
click at [141, 130] on div "online presence" at bounding box center [156, 131] width 51 height 9
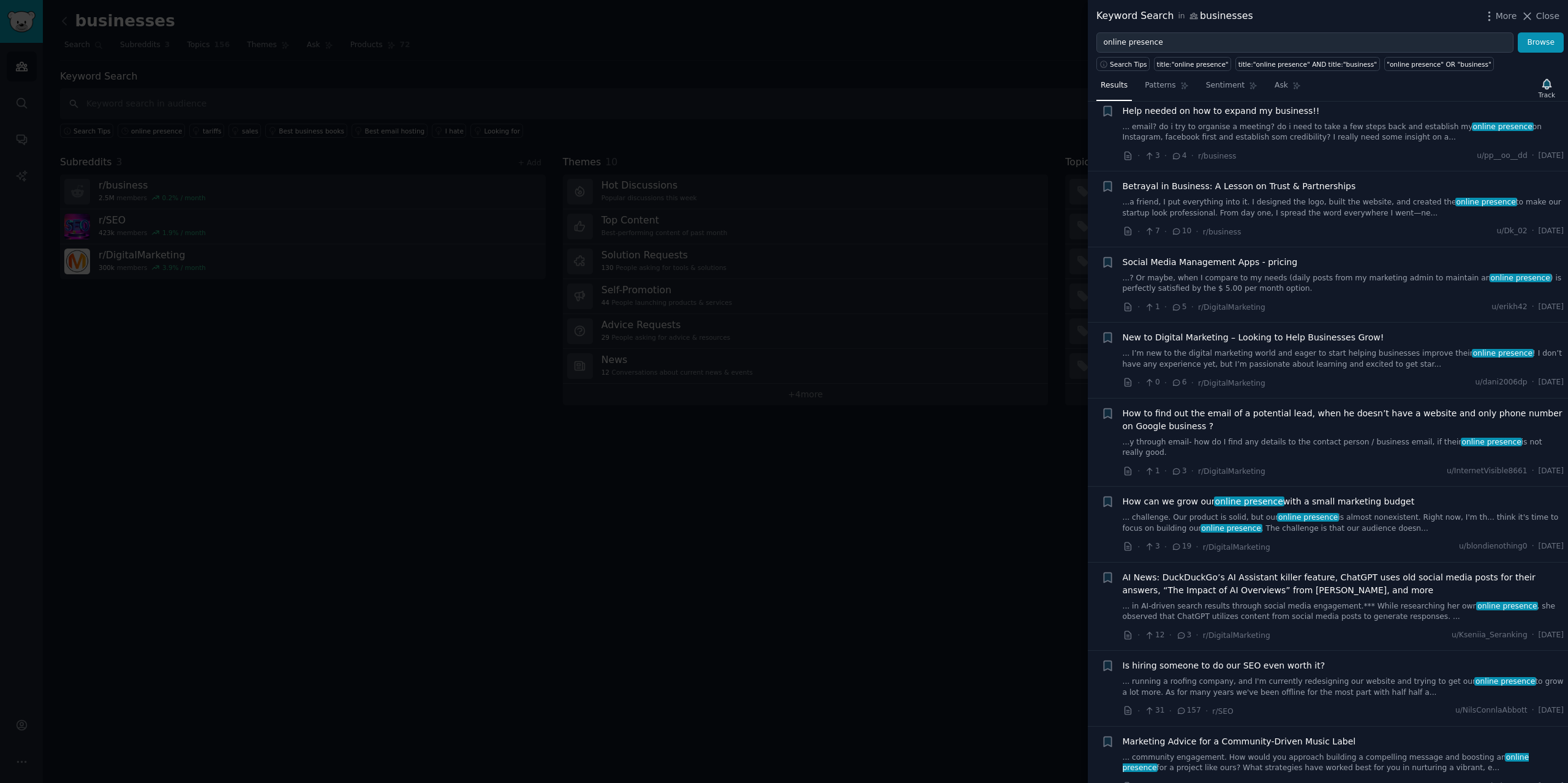
scroll to position [2633, 0]
click at [1341, 493] on span "How can we grow our online presence with a small marketing budget" at bounding box center [1269, 499] width 292 height 13
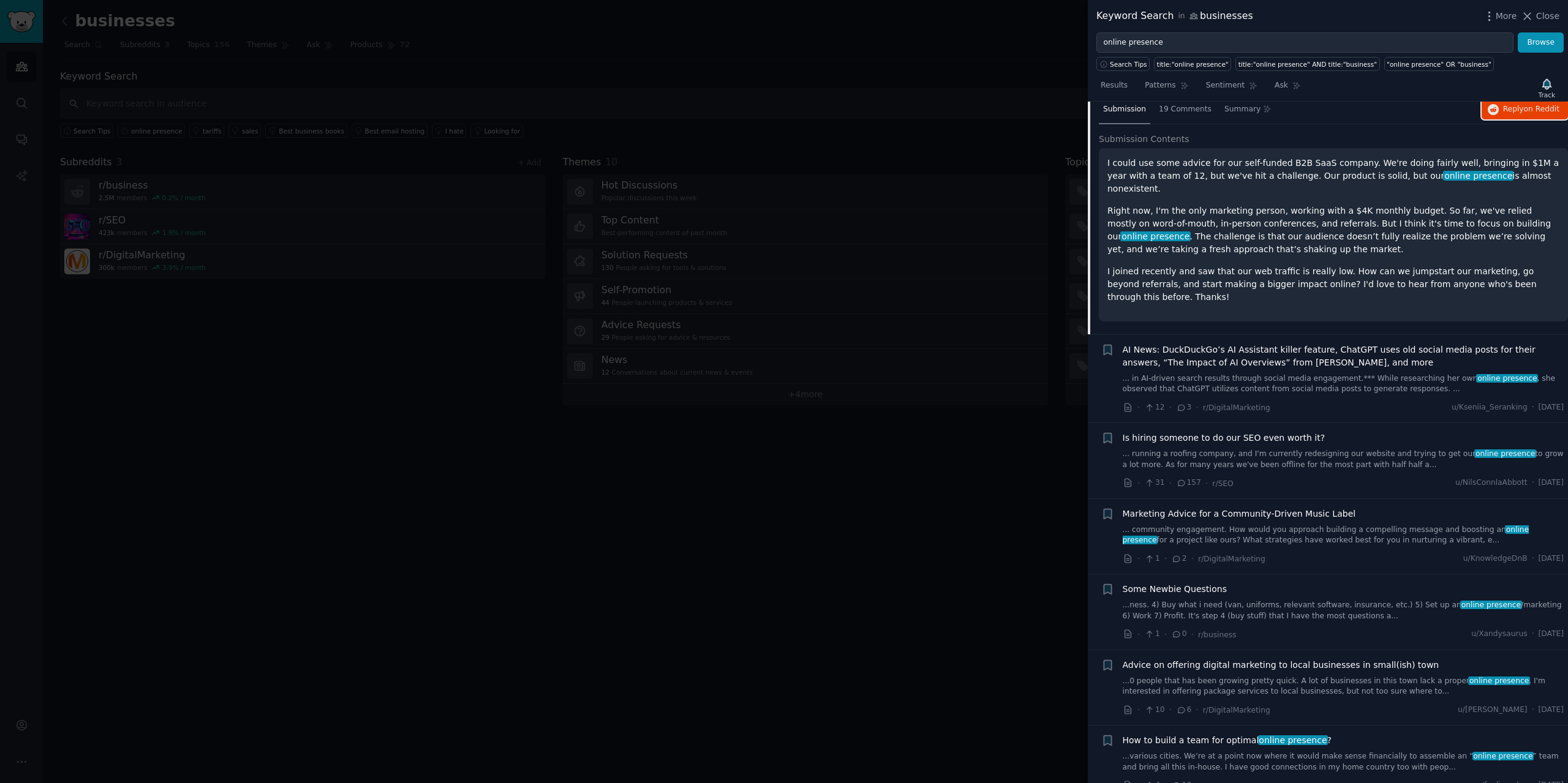
scroll to position [3114, 0]
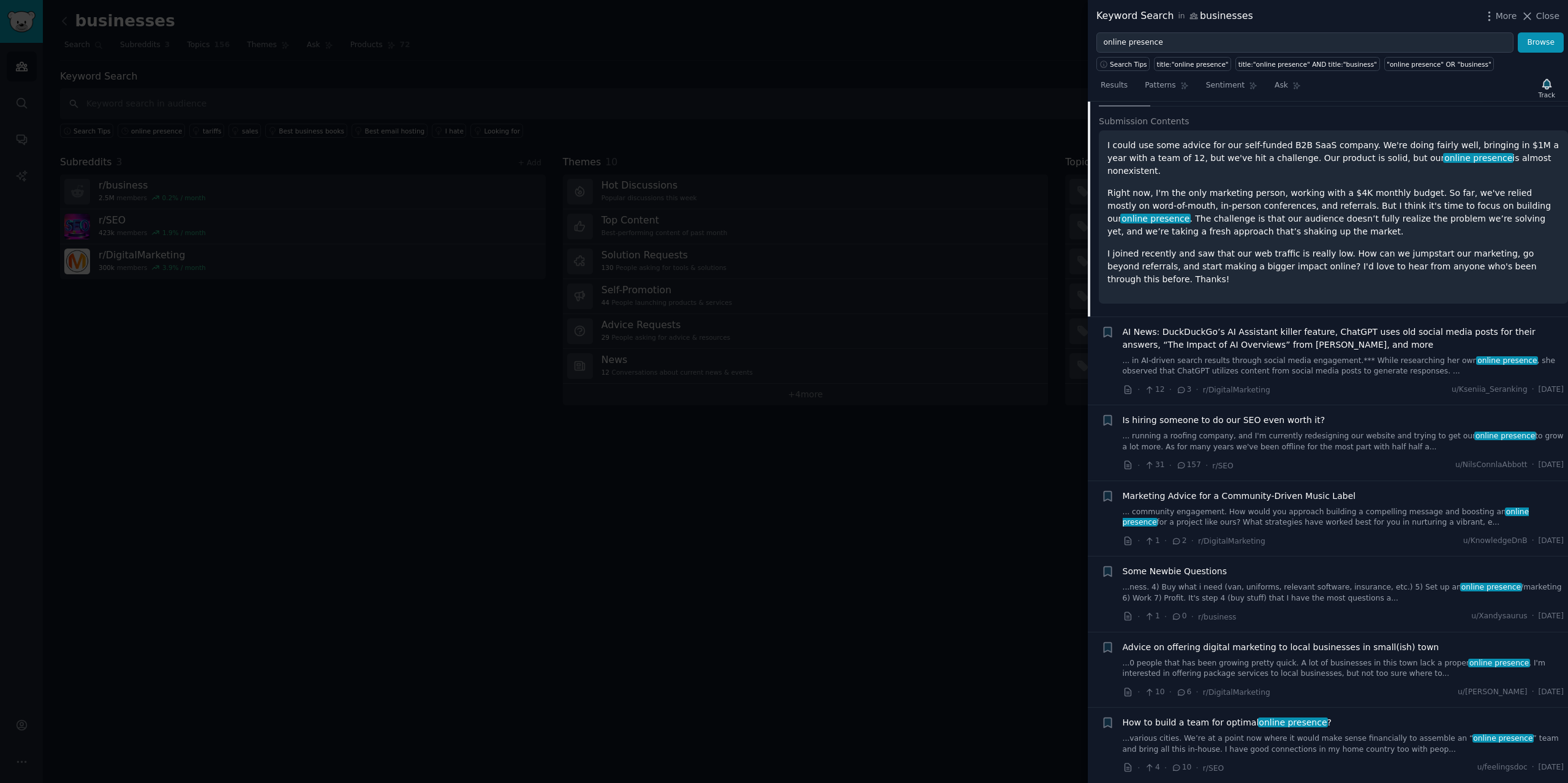
drag, startPoint x: 1262, startPoint y: 371, endPoint x: 1232, endPoint y: 374, distance: 30.1
click at [1232, 414] on span "Is hiring someone to do our SEO even worth it?" at bounding box center [1224, 420] width 203 height 13
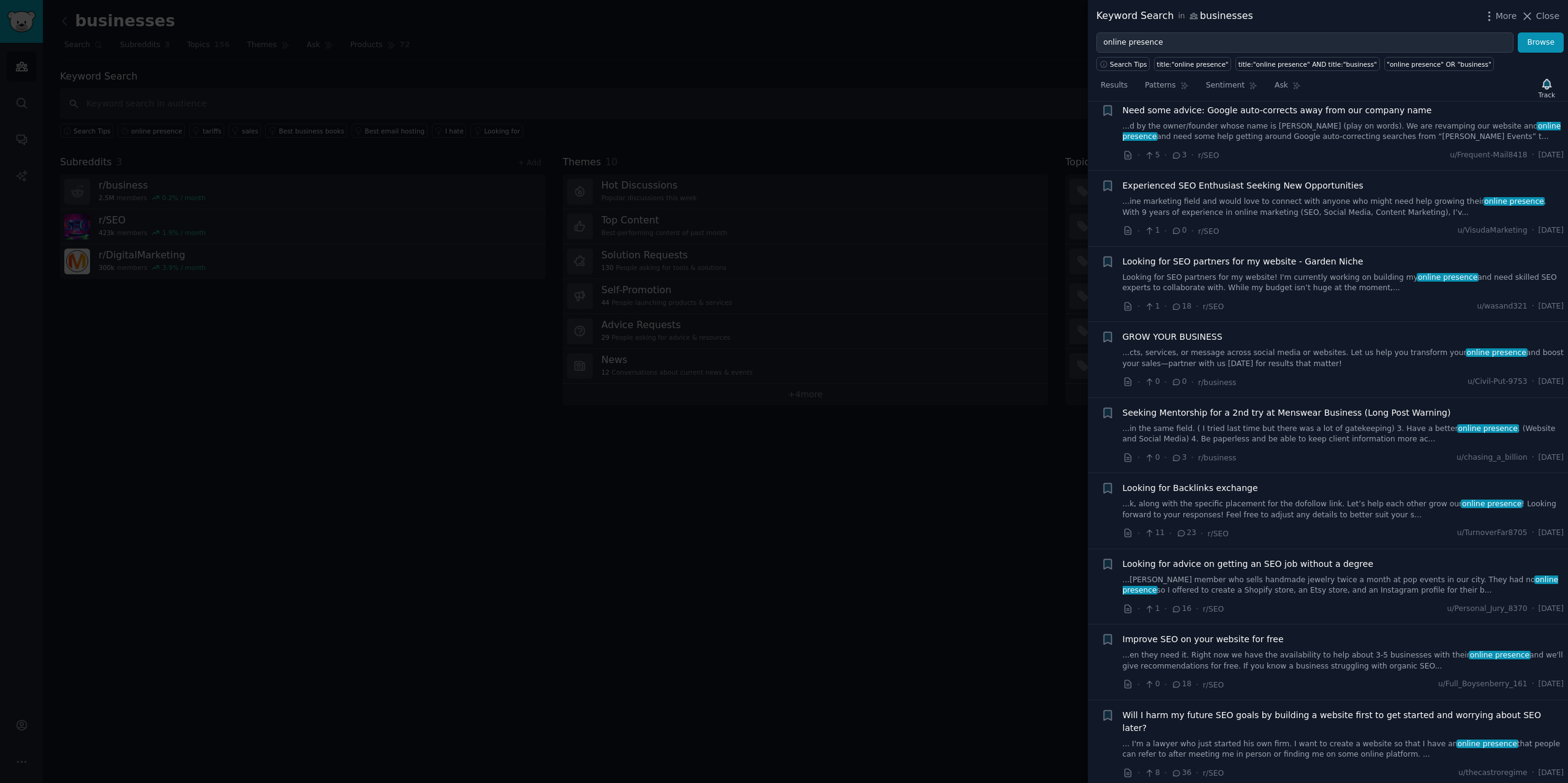
scroll to position [5728, 0]
